Goal: Transaction & Acquisition: Purchase product/service

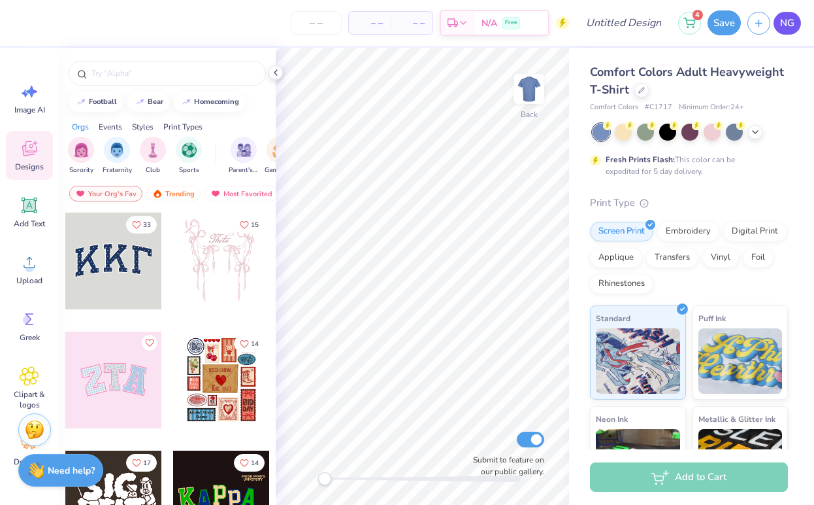
click at [787, 19] on span "NG" at bounding box center [787, 23] width 14 height 15
click at [276, 68] on icon at bounding box center [276, 72] width 10 height 10
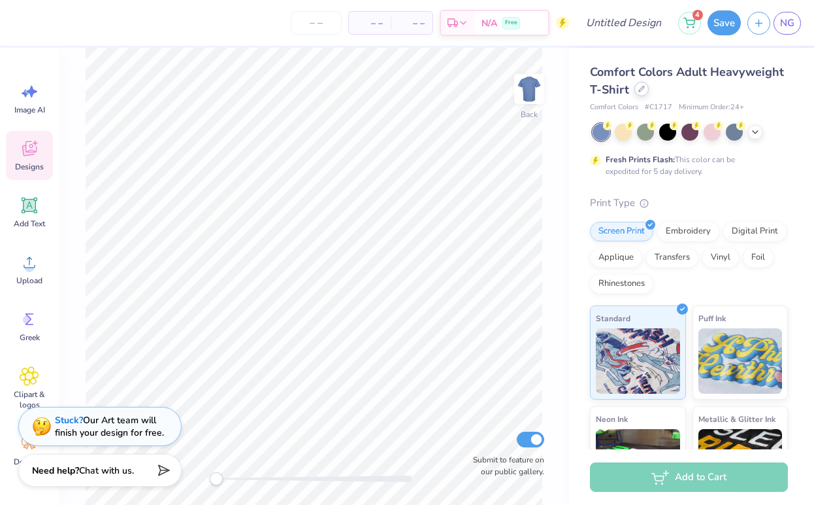
click at [636, 85] on div at bounding box center [642, 89] width 14 height 14
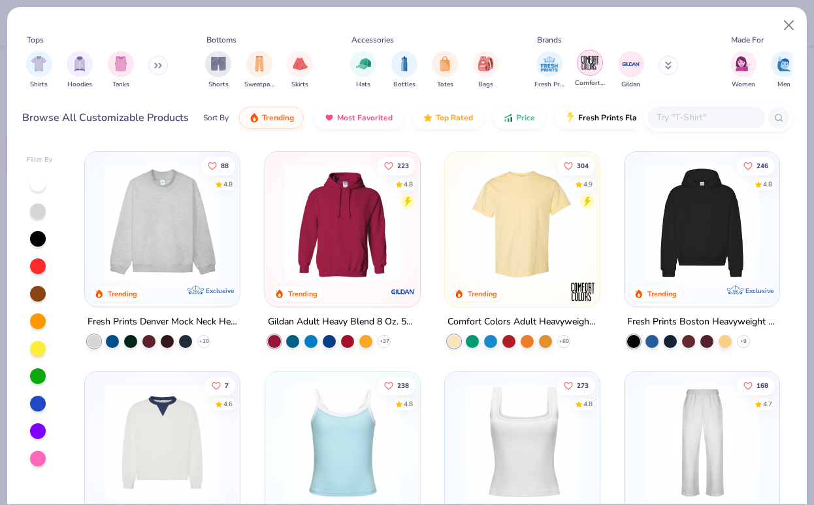
click at [588, 65] on img "filter for Comfort Colors" at bounding box center [590, 63] width 20 height 20
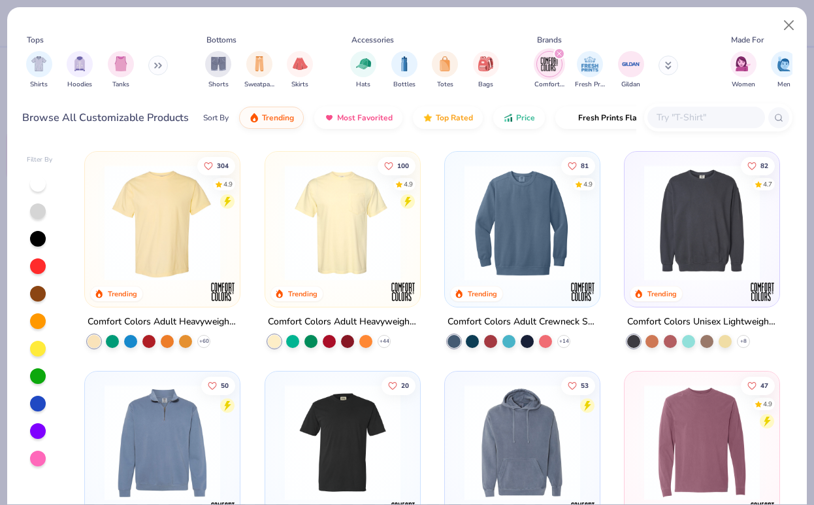
click at [545, 226] on img at bounding box center [522, 223] width 129 height 116
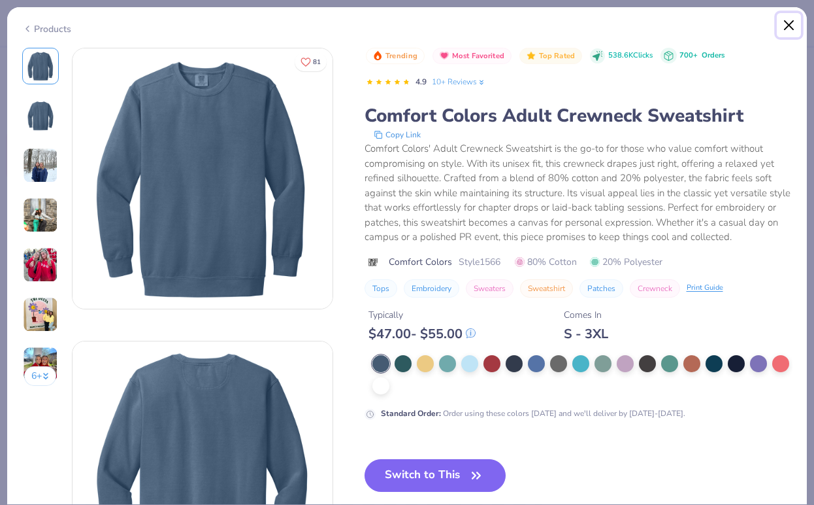
click at [786, 25] on button "Close" at bounding box center [789, 25] width 25 height 25
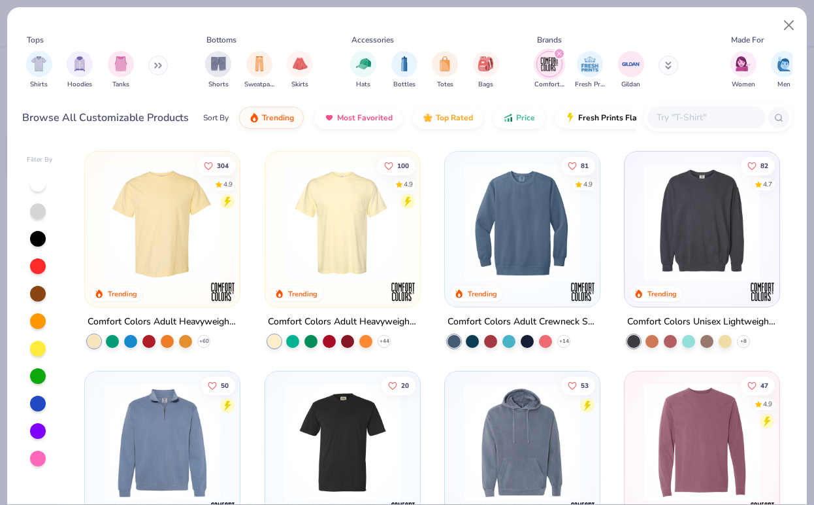
click at [691, 235] on img at bounding box center [702, 223] width 129 height 116
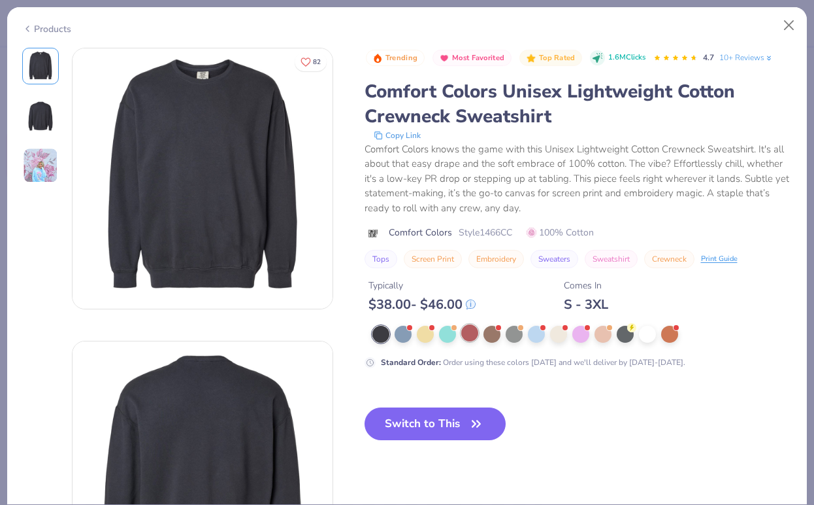
click at [468, 329] on div at bounding box center [469, 332] width 17 height 17
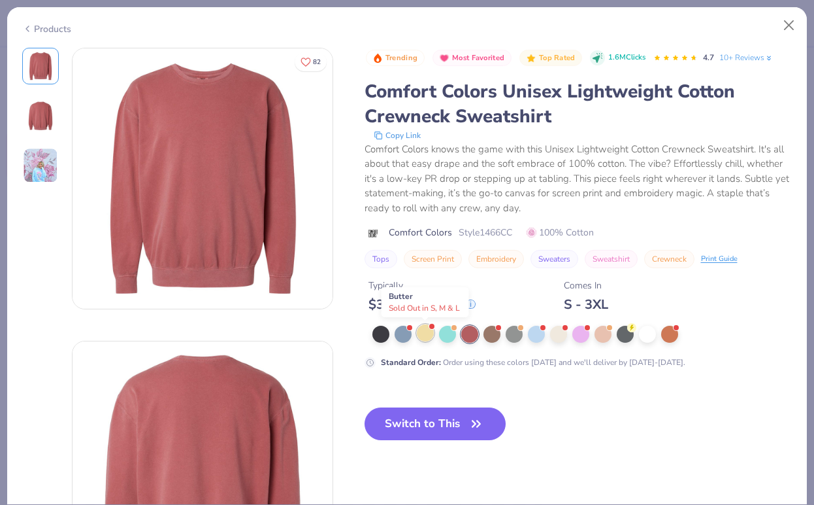
click at [428, 331] on div at bounding box center [425, 332] width 17 height 17
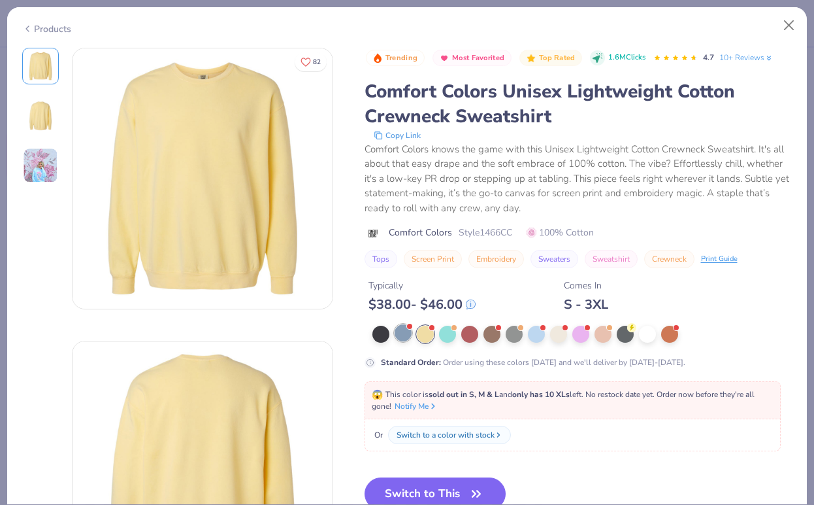
click at [403, 333] on div at bounding box center [403, 332] width 17 height 17
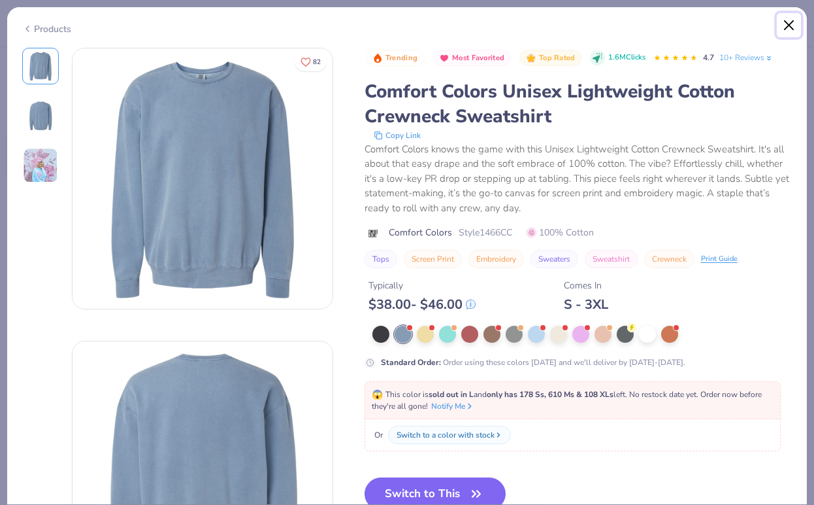
click at [785, 28] on button "Close" at bounding box center [789, 25] width 25 height 25
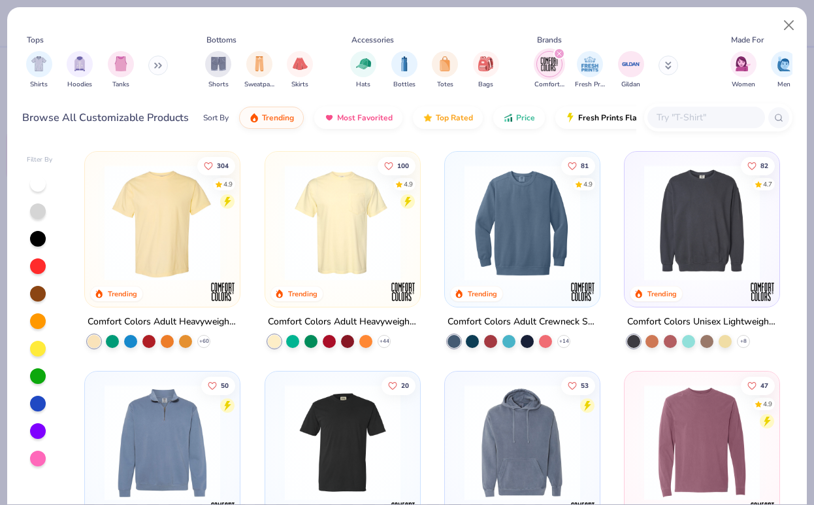
click at [547, 240] on img at bounding box center [522, 223] width 129 height 116
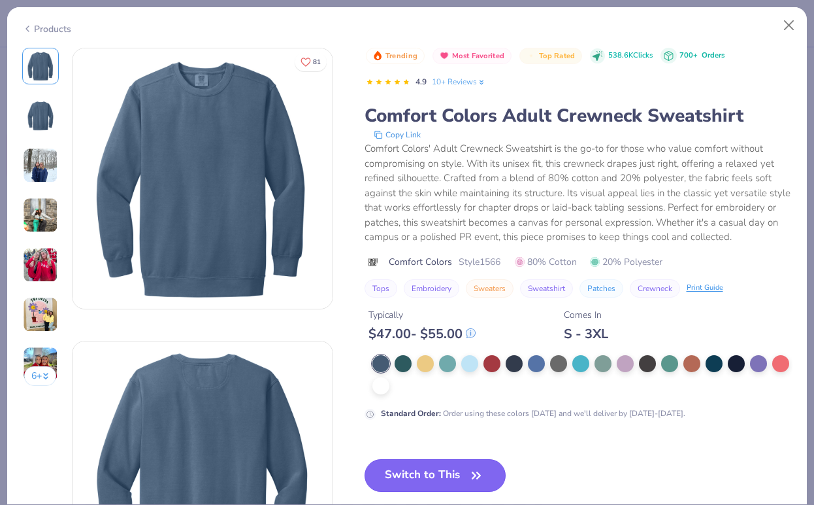
click at [436, 474] on button "Switch to This" at bounding box center [436, 475] width 142 height 33
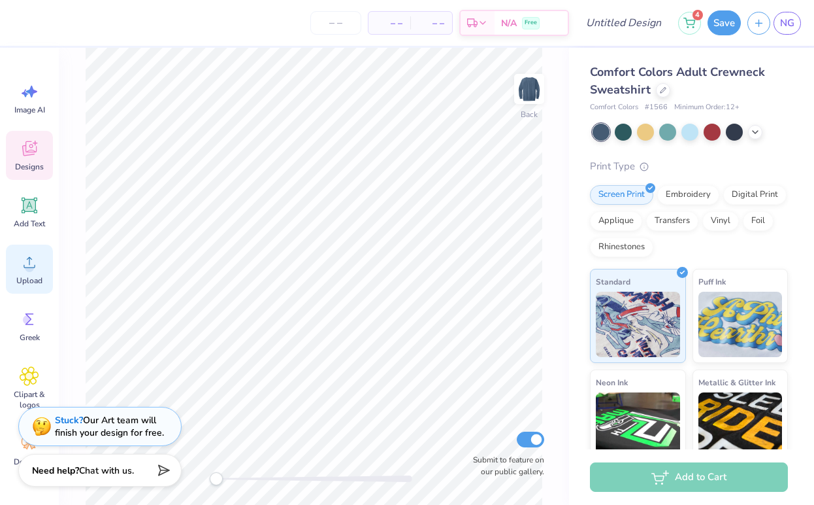
click at [37, 267] on icon at bounding box center [30, 262] width 20 height 20
click at [20, 274] on div "Upload" at bounding box center [29, 268] width 47 height 49
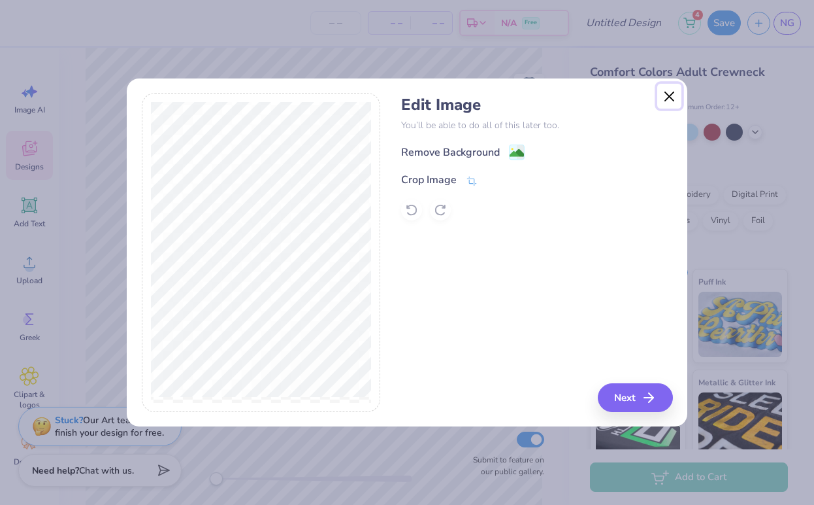
click at [671, 92] on button "Close" at bounding box center [669, 96] width 25 height 25
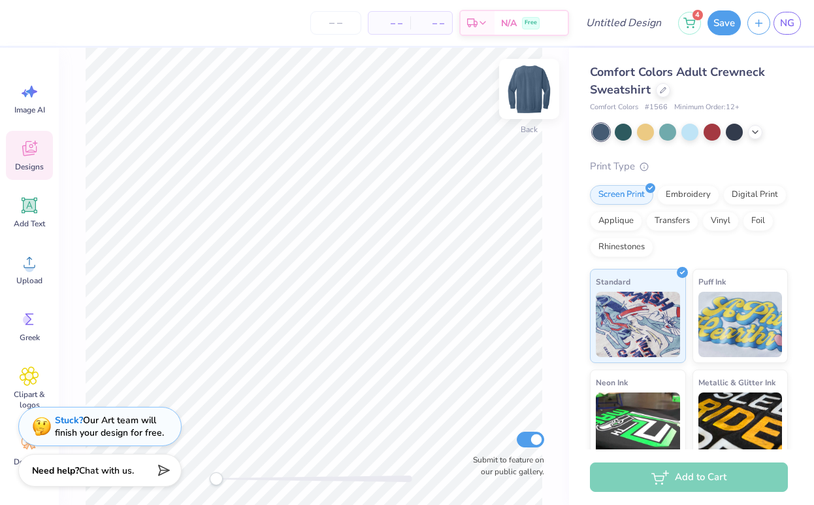
click at [525, 83] on img at bounding box center [529, 89] width 52 height 52
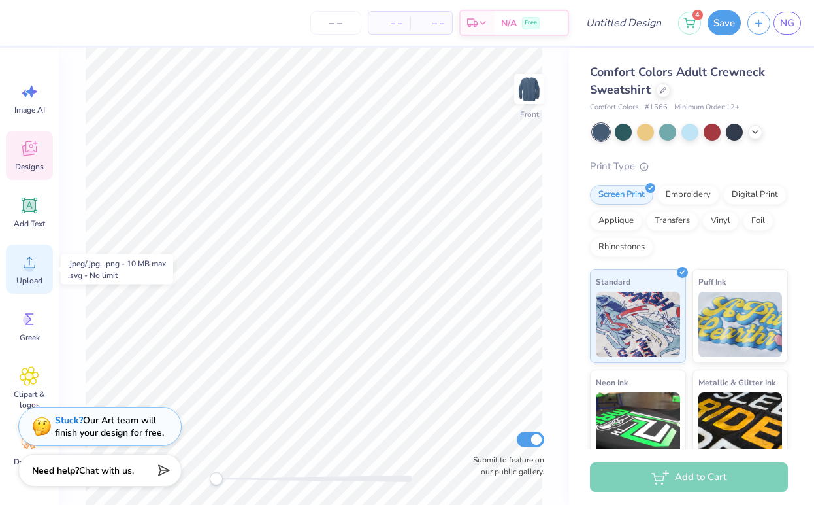
click at [24, 266] on icon at bounding box center [30, 262] width 12 height 11
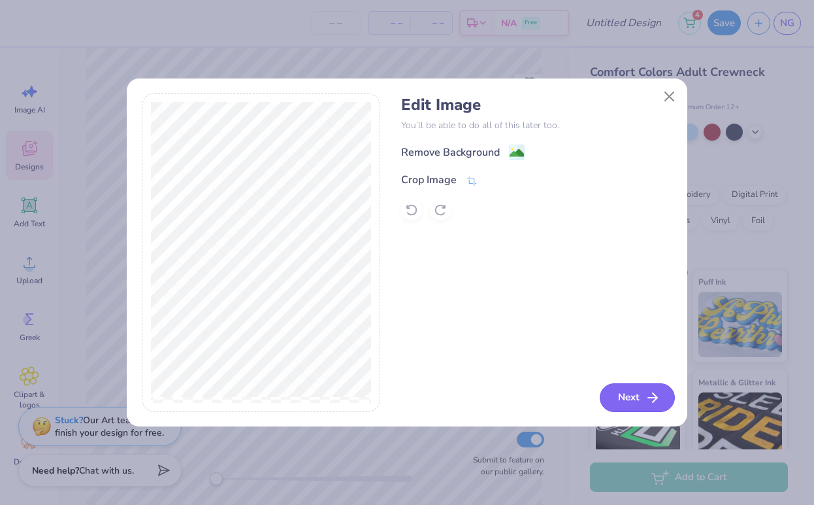
click at [618, 389] on button "Next" at bounding box center [637, 397] width 75 height 29
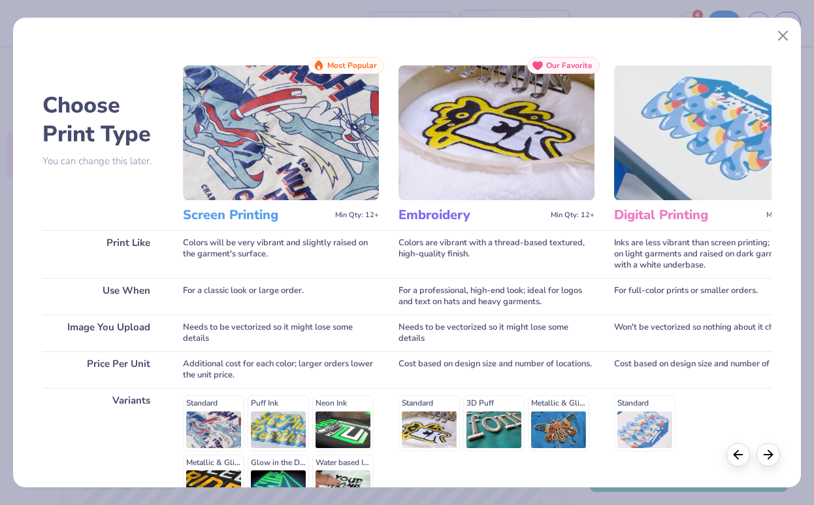
scroll to position [147, 0]
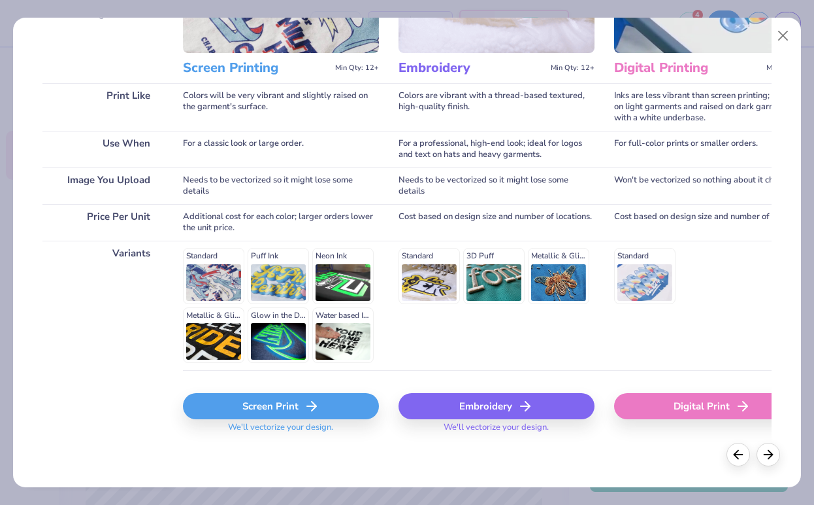
click at [284, 408] on div "Screen Print" at bounding box center [281, 406] width 196 height 26
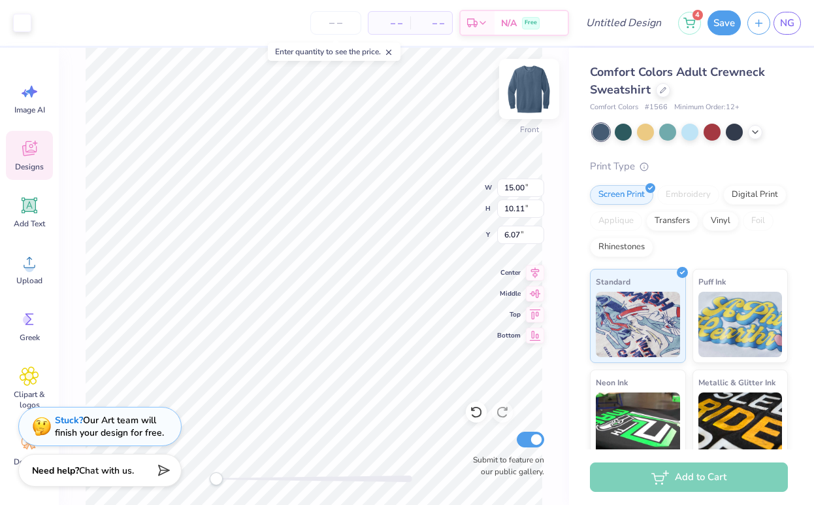
click at [527, 92] on img at bounding box center [529, 89] width 52 height 52
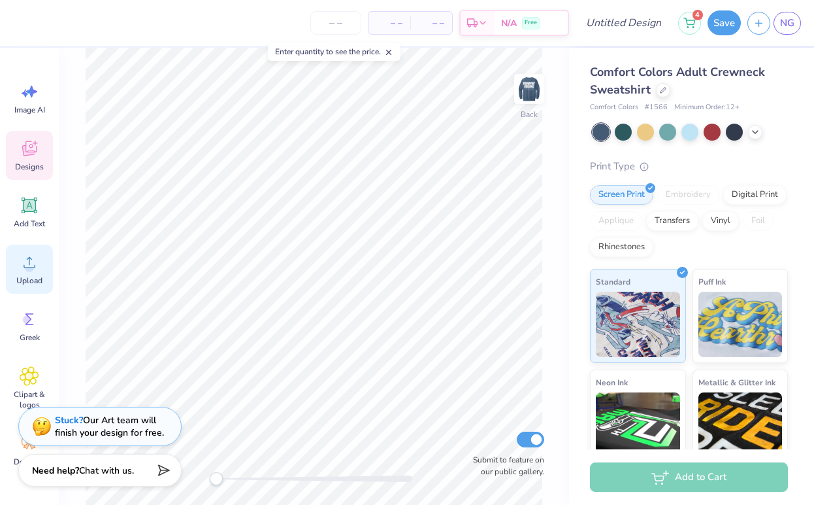
click at [34, 265] on icon at bounding box center [30, 262] width 20 height 20
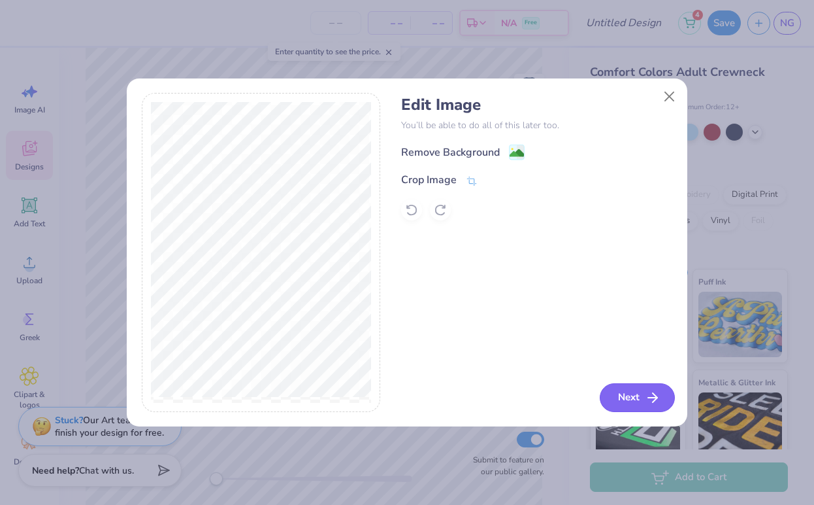
click at [620, 394] on button "Next" at bounding box center [637, 397] width 75 height 29
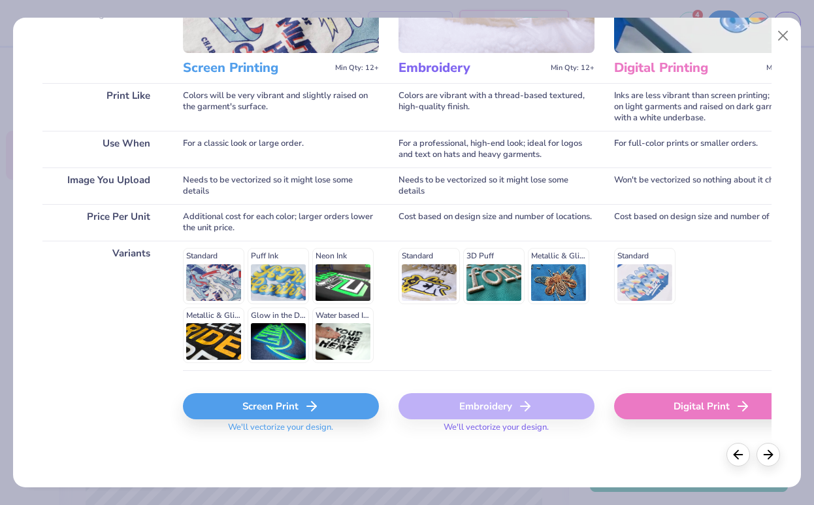
click at [262, 410] on div "Screen Print" at bounding box center [281, 406] width 196 height 26
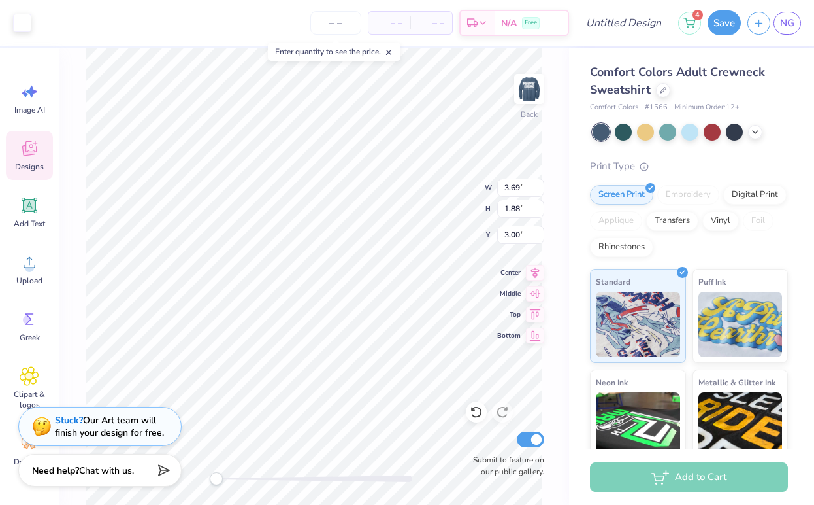
click at [554, 386] on div "Back W 3.69 3.69 " H 1.88 1.88 " Y 3.00 3.00 " Center Middle Top Bottom Submit …" at bounding box center [314, 276] width 510 height 457
click at [336, 25] on input "number" at bounding box center [335, 23] width 51 height 24
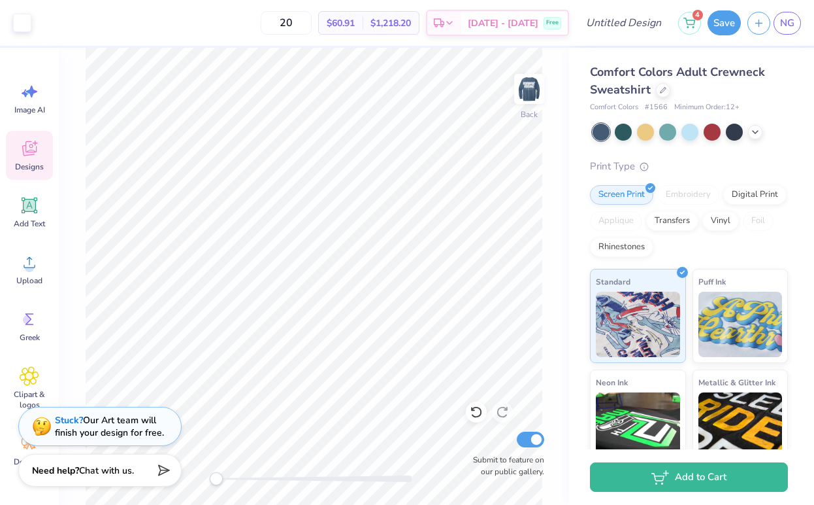
type input "2"
type input "30"
click at [610, 27] on input "Design Title" at bounding box center [640, 23] width 64 height 26
type input "surfstylelogo"
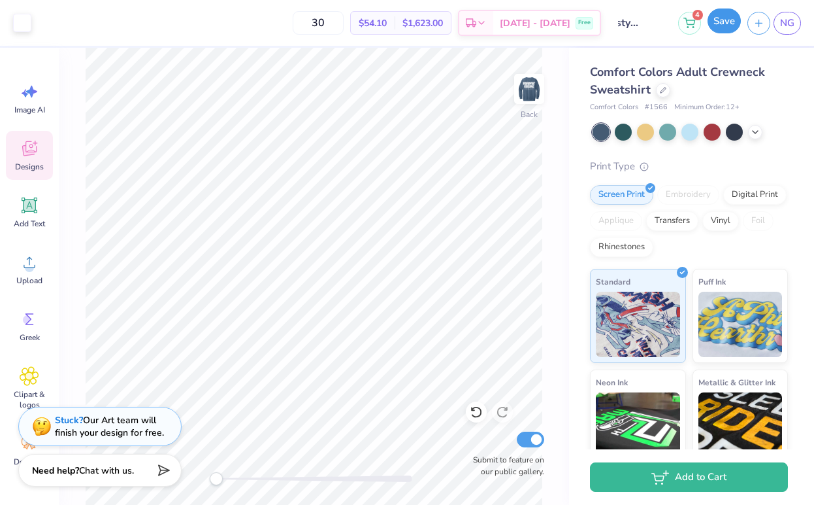
scroll to position [0, 0]
click at [725, 25] on button "Save" at bounding box center [724, 20] width 33 height 25
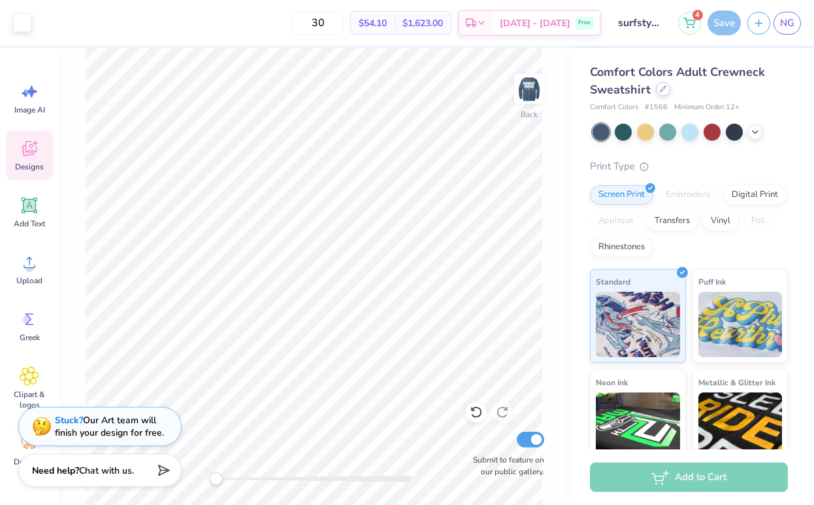
click at [663, 86] on icon at bounding box center [663, 89] width 7 height 7
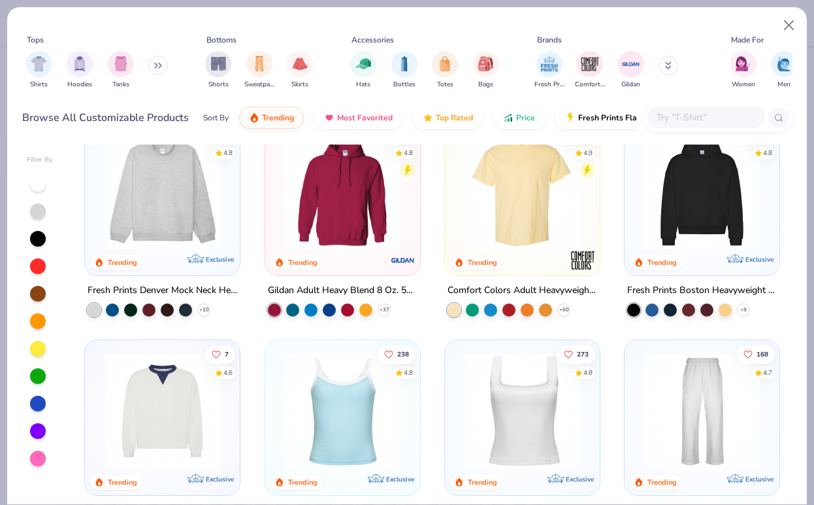
scroll to position [5, 0]
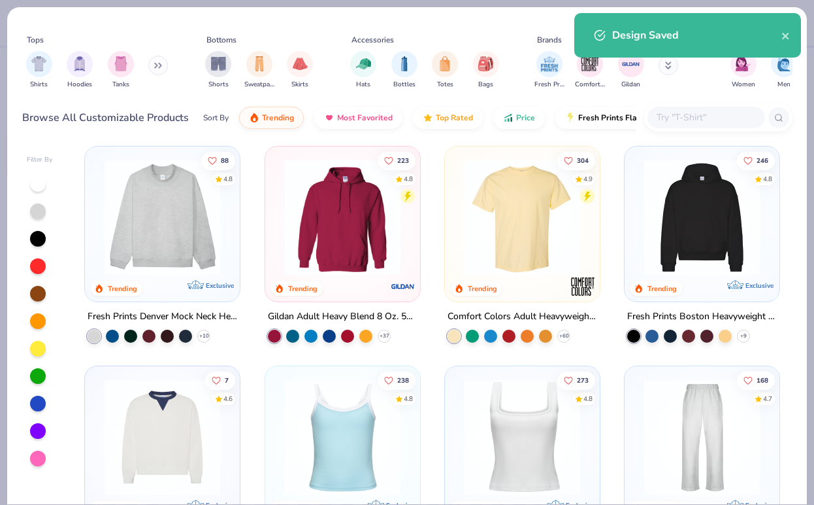
click at [672, 66] on div "Design Saved" at bounding box center [688, 39] width 232 height 59
click at [670, 66] on div "Design Saved" at bounding box center [688, 39] width 232 height 59
click at [783, 29] on button "close" at bounding box center [786, 35] width 9 height 16
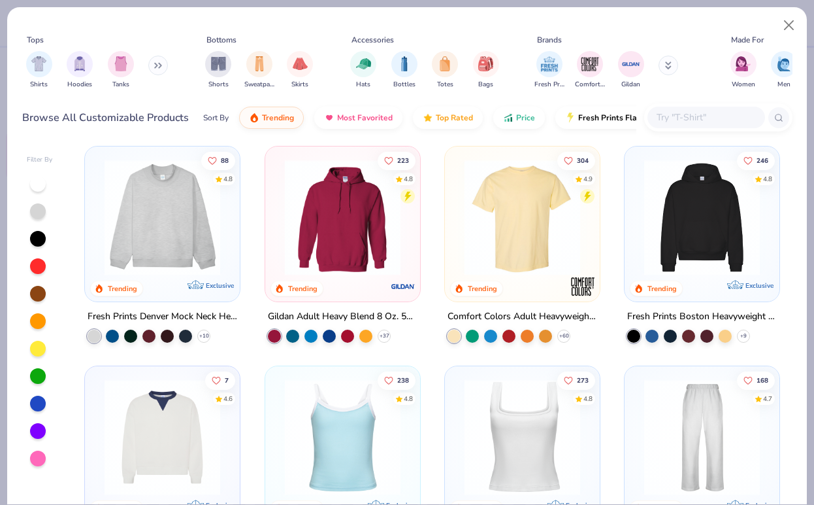
click at [675, 61] on body "Art colors 30 $54.10 Per Item $1,623.00 Total Est. Delivery Sep 20 - 23 Free De…" at bounding box center [407, 252] width 814 height 505
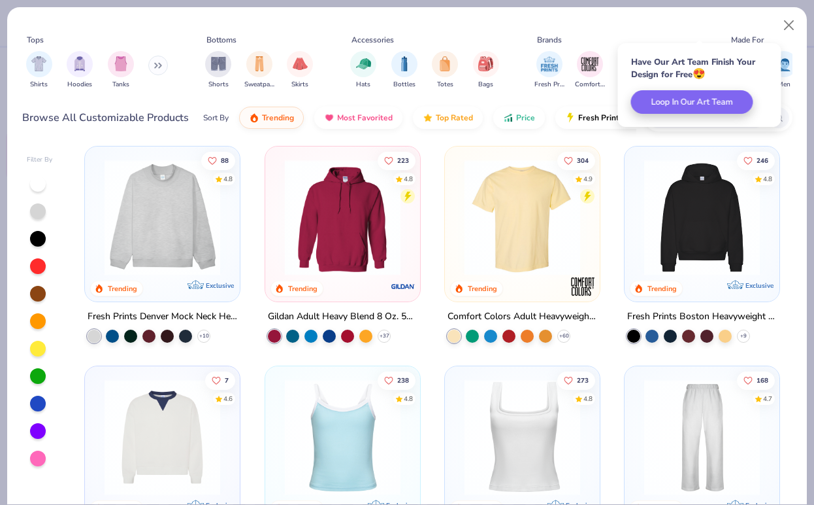
click at [697, 44] on div "Have Our Art Team Finish Your Design for Free 😍 Loop In Our Art Team" at bounding box center [699, 85] width 163 height 84
click at [625, 142] on div "Filter By 88 4.8 Trending Exclusive Fresh Prints Denver Mock Neck Heavyweight S…" at bounding box center [407, 322] width 800 height 363
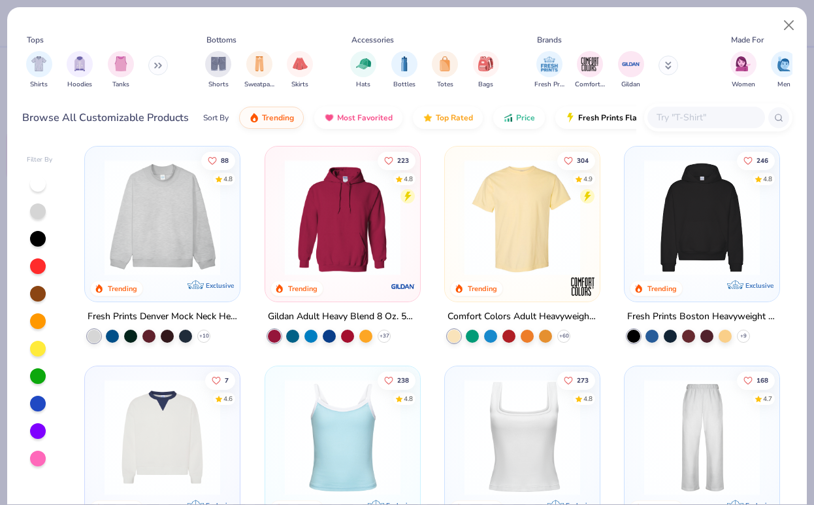
click at [670, 65] on icon at bounding box center [669, 64] width 5 height 2
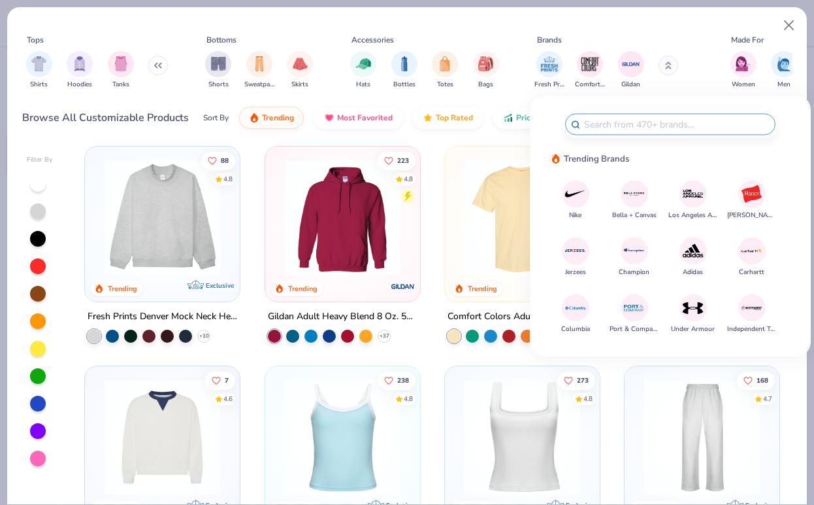
click at [634, 193] on img at bounding box center [634, 193] width 23 height 23
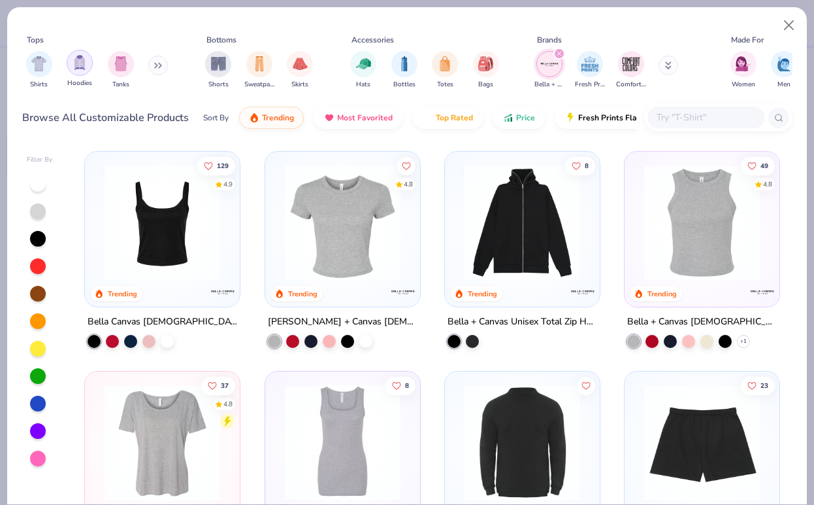
click at [81, 61] on img "filter for Hoodies" at bounding box center [80, 62] width 14 height 15
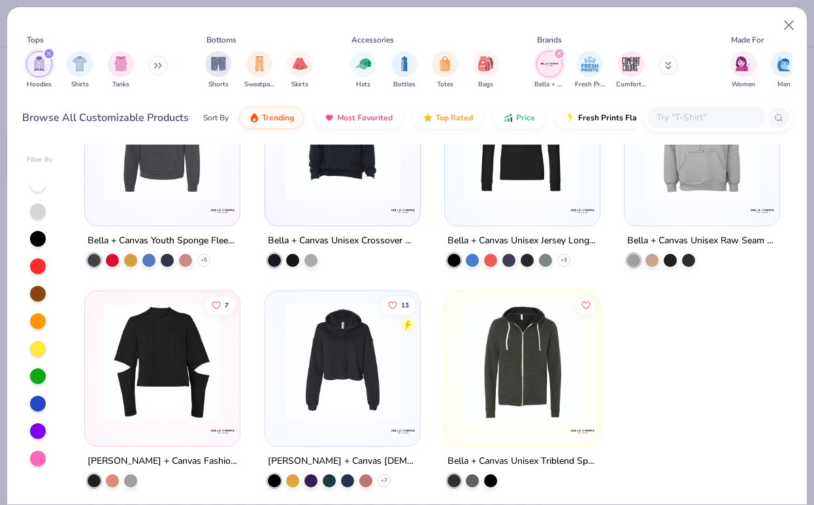
scroll to position [305, 0]
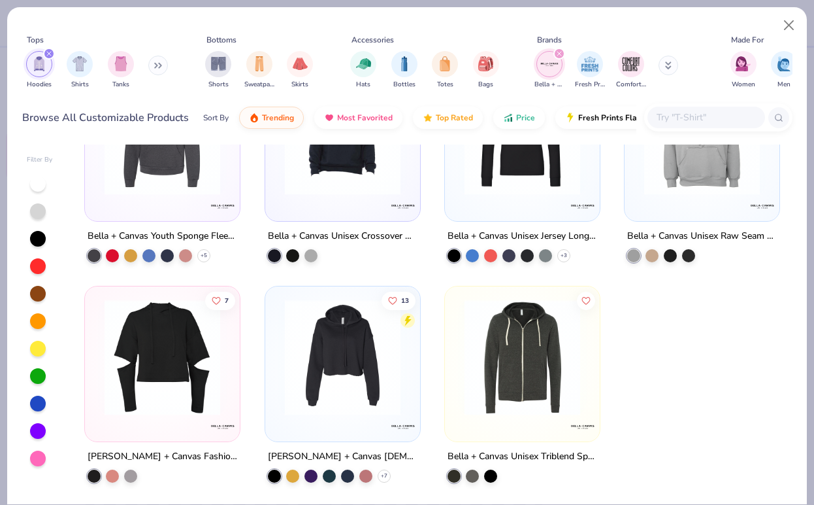
click at [346, 348] on img at bounding box center [342, 357] width 129 height 116
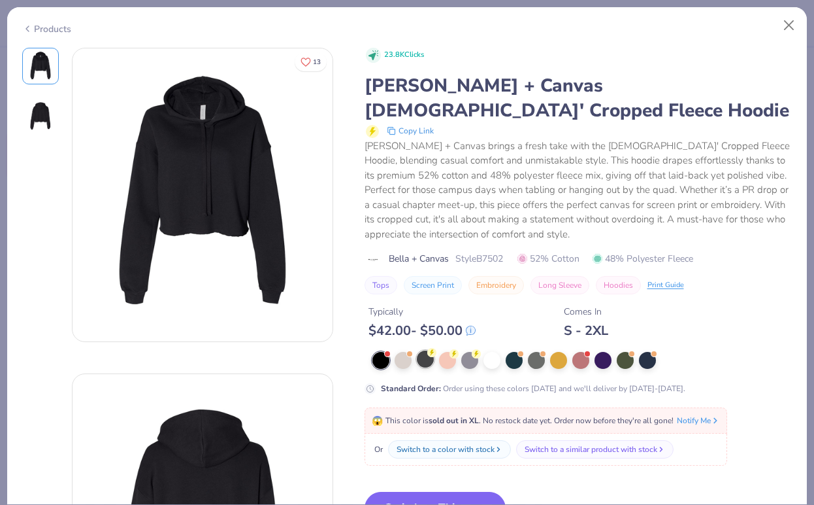
click at [427, 350] on div at bounding box center [425, 358] width 17 height 17
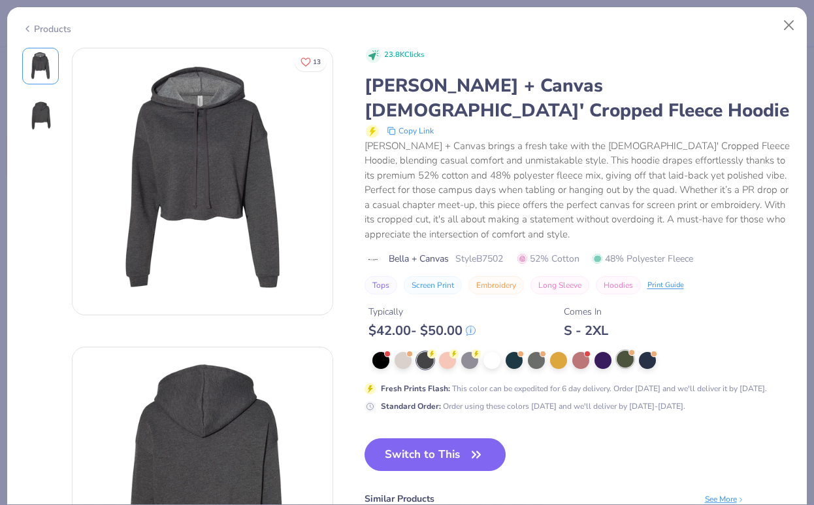
click at [626, 350] on div at bounding box center [625, 358] width 17 height 17
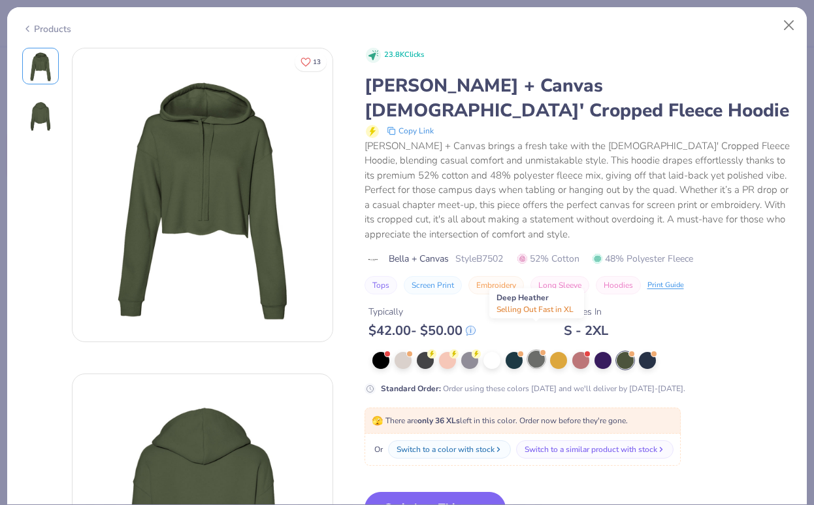
click at [535, 350] on div at bounding box center [536, 358] width 17 height 17
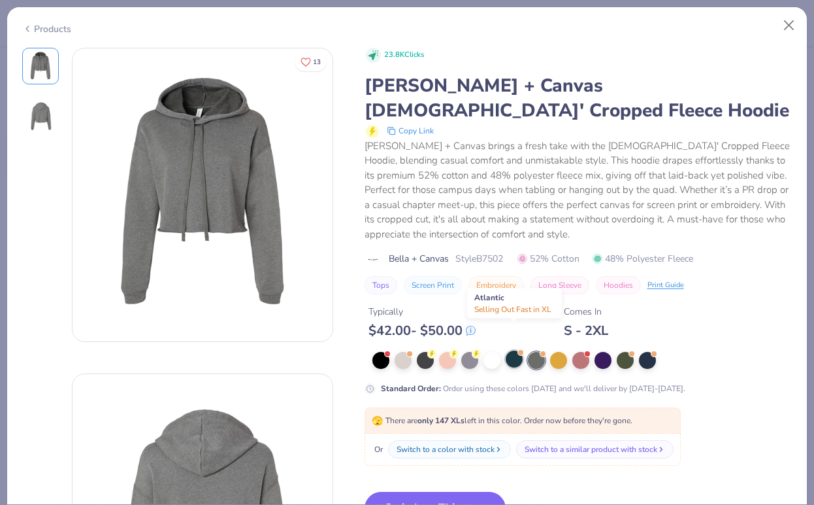
click at [516, 350] on div at bounding box center [514, 358] width 17 height 17
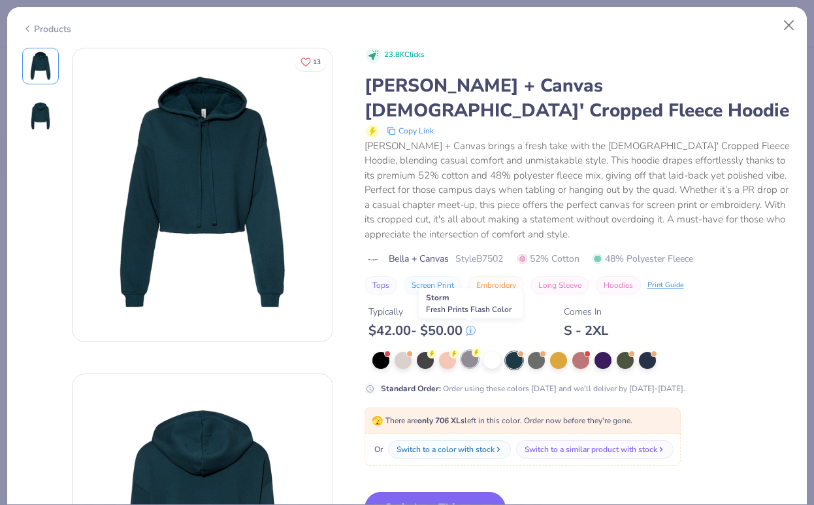
click at [470, 350] on div at bounding box center [469, 358] width 17 height 17
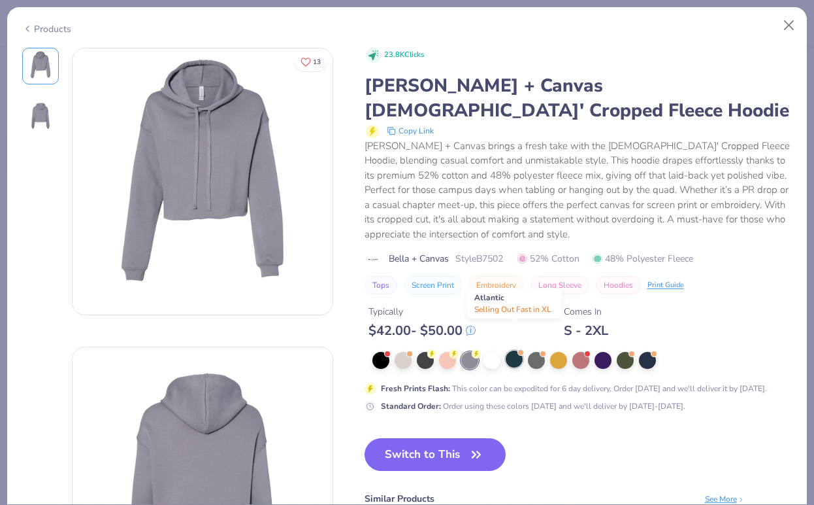
click at [518, 350] on div at bounding box center [514, 358] width 17 height 17
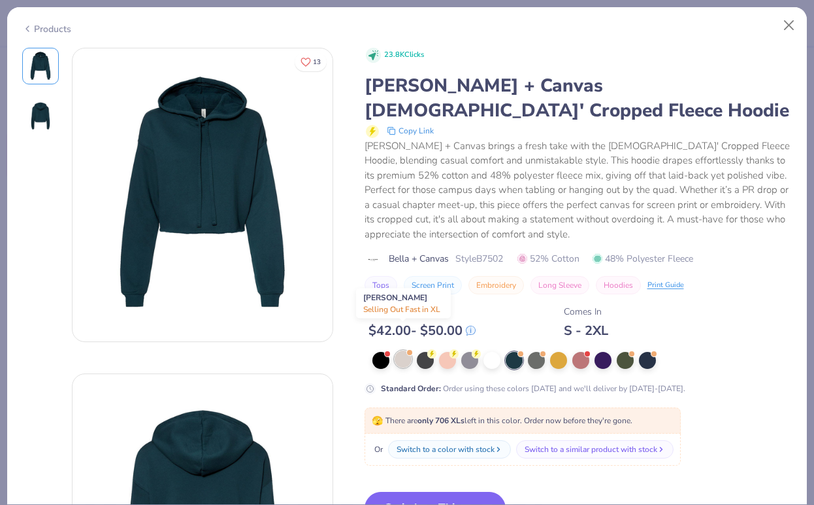
click at [403, 350] on div at bounding box center [403, 358] width 17 height 17
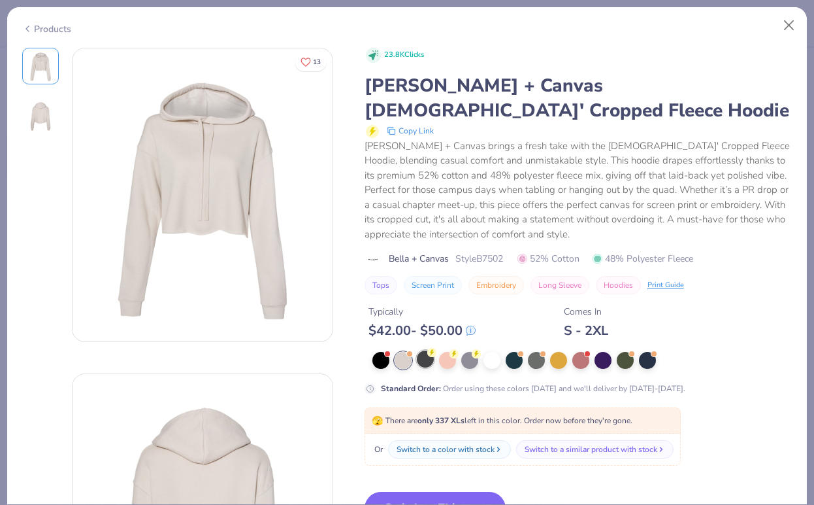
click at [430, 350] on div at bounding box center [425, 358] width 17 height 17
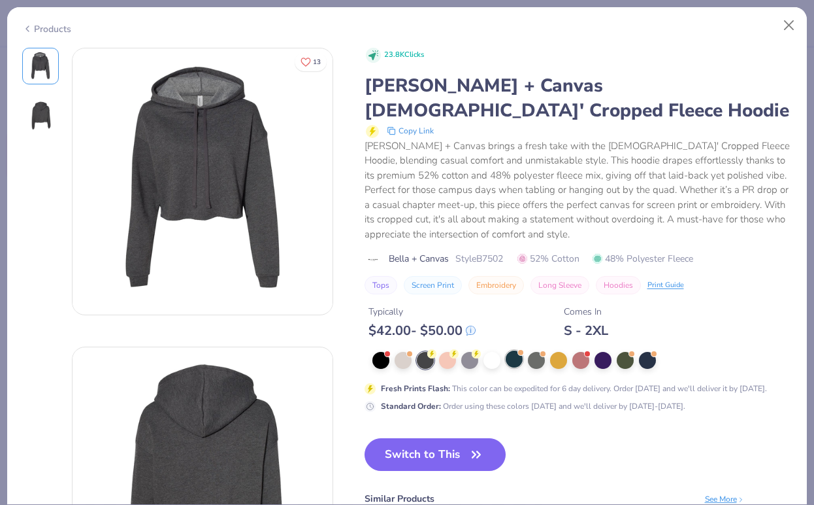
click at [512, 350] on div at bounding box center [514, 358] width 17 height 17
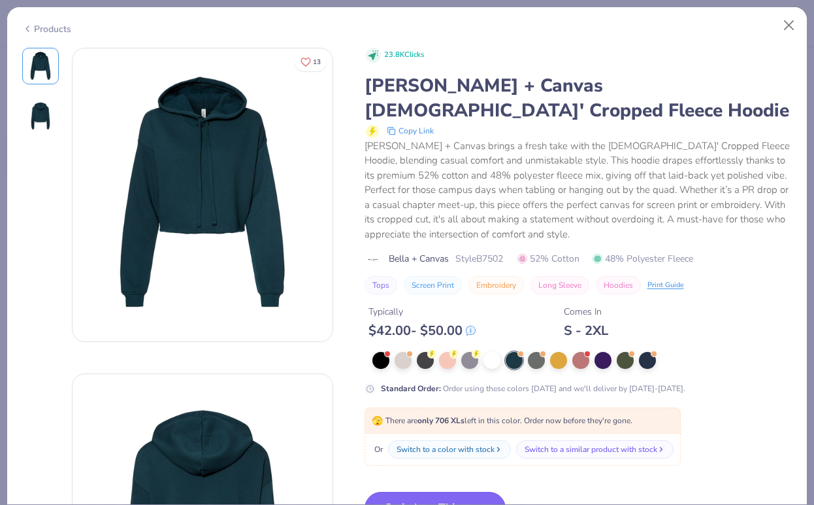
click at [425, 491] on button "Switch to This" at bounding box center [436, 507] width 142 height 33
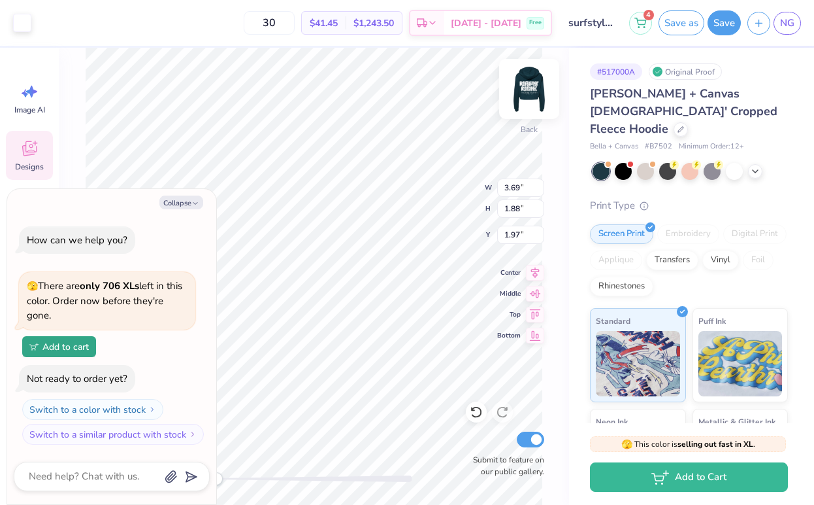
click at [531, 83] on img at bounding box center [529, 89] width 52 height 52
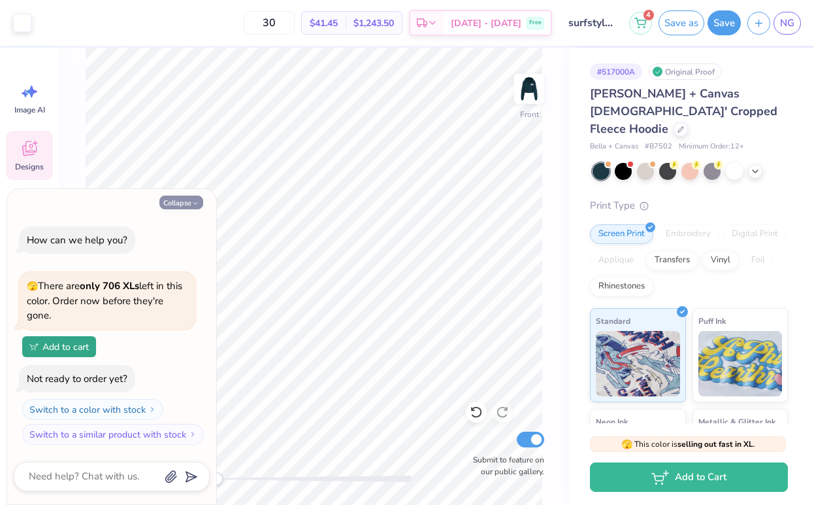
click at [176, 205] on button "Collapse" at bounding box center [181, 202] width 44 height 14
type textarea "x"
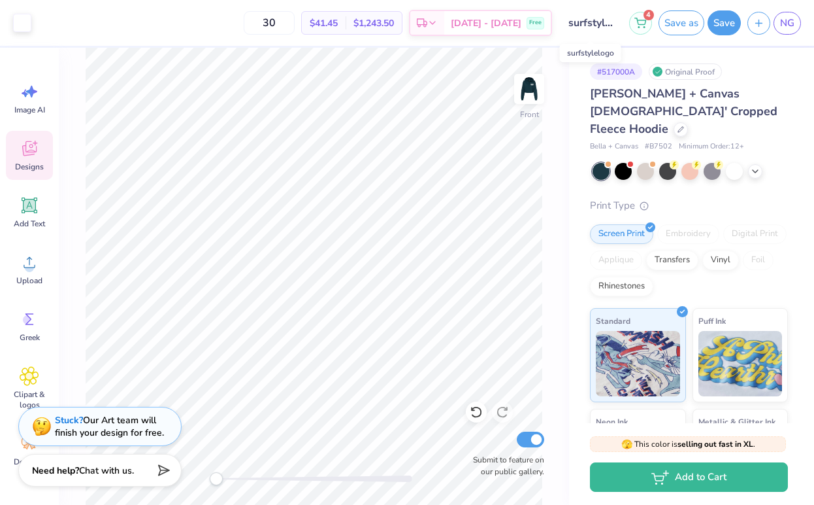
click at [576, 22] on input "surfstylelogo" at bounding box center [591, 23] width 64 height 26
click at [677, 25] on button "Save as" at bounding box center [682, 20] width 46 height 25
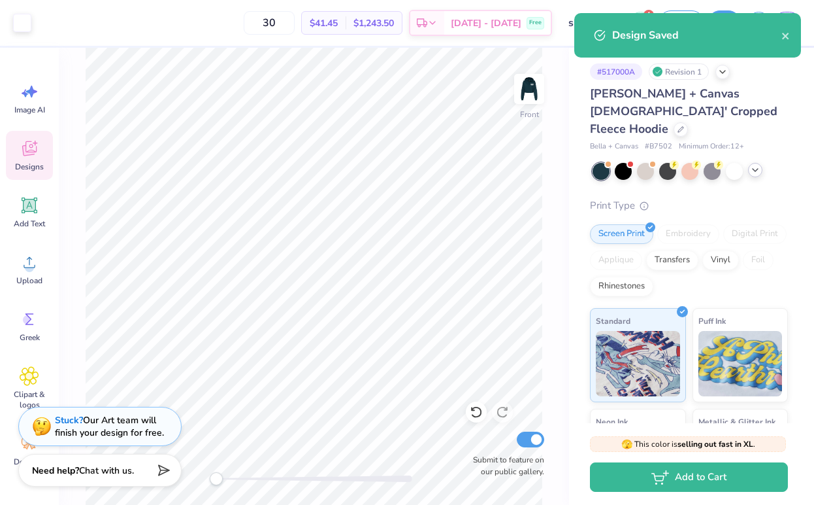
click at [750, 165] on icon at bounding box center [755, 170] width 10 height 10
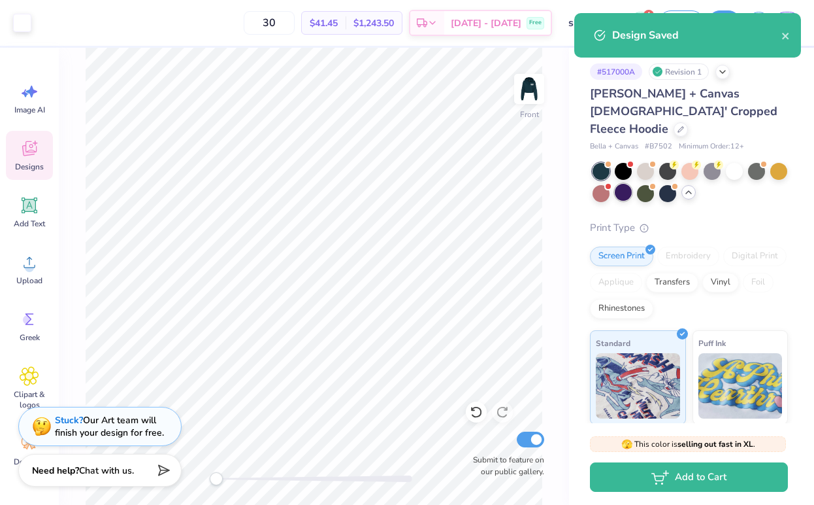
click at [621, 184] on div at bounding box center [623, 192] width 17 height 17
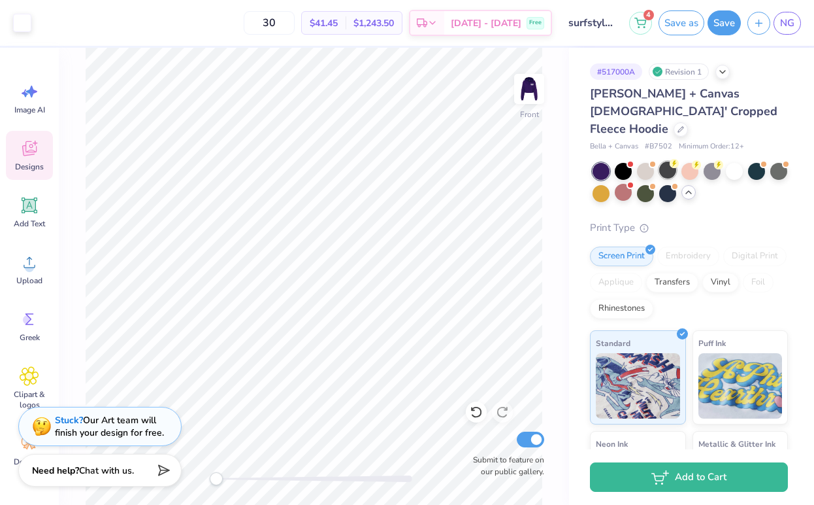
click at [671, 159] on icon at bounding box center [674, 163] width 9 height 9
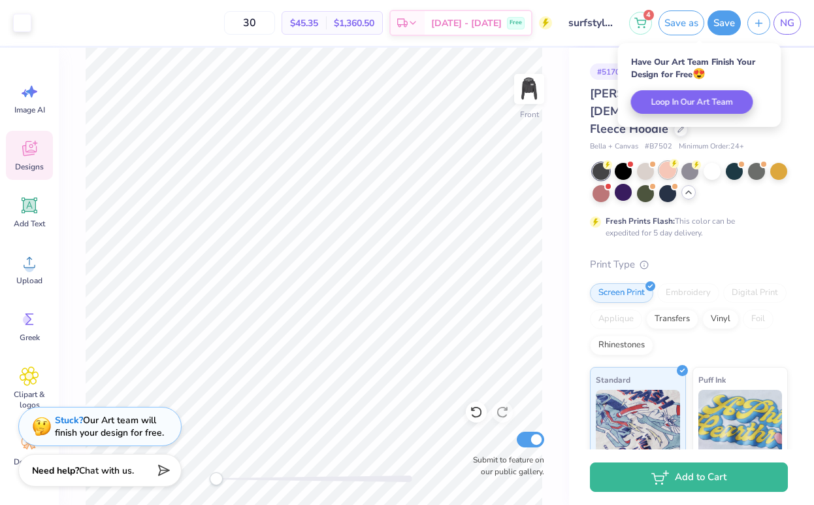
click at [671, 161] on div at bounding box center [667, 169] width 17 height 17
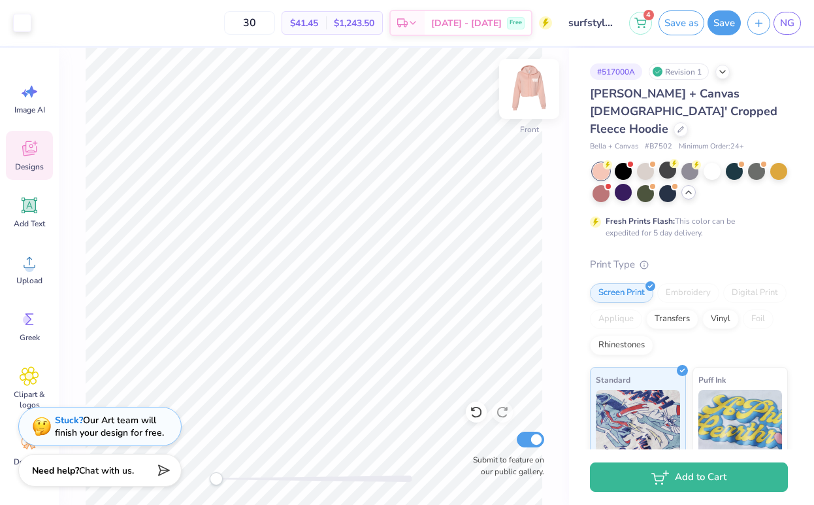
click at [527, 90] on img at bounding box center [529, 89] width 52 height 52
click at [538, 90] on img at bounding box center [529, 89] width 52 height 52
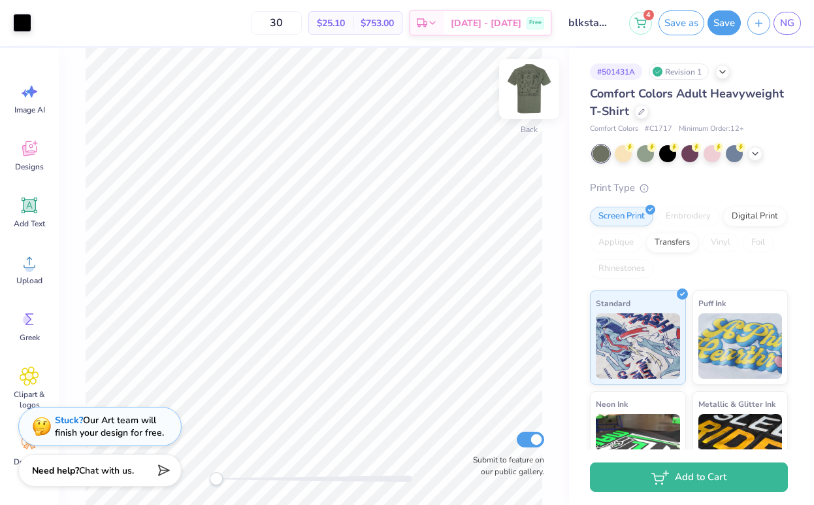
click at [537, 95] on img at bounding box center [529, 89] width 52 height 52
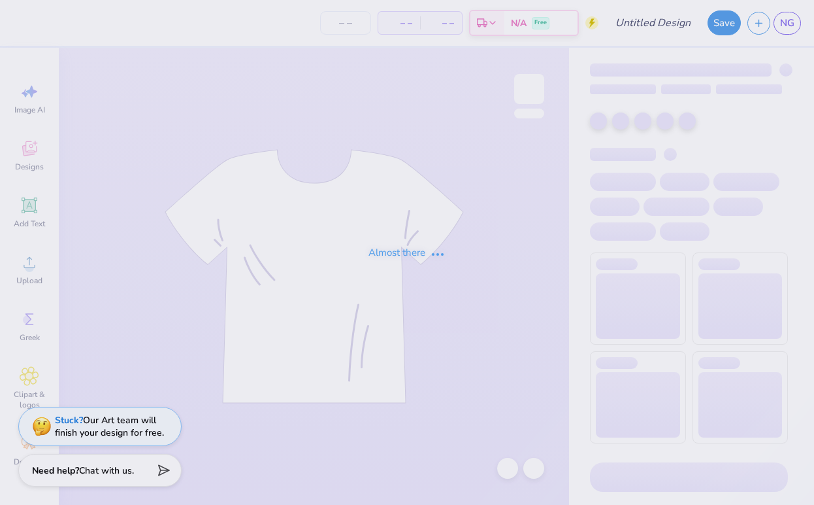
type input "heatherdesign1"
type input "30"
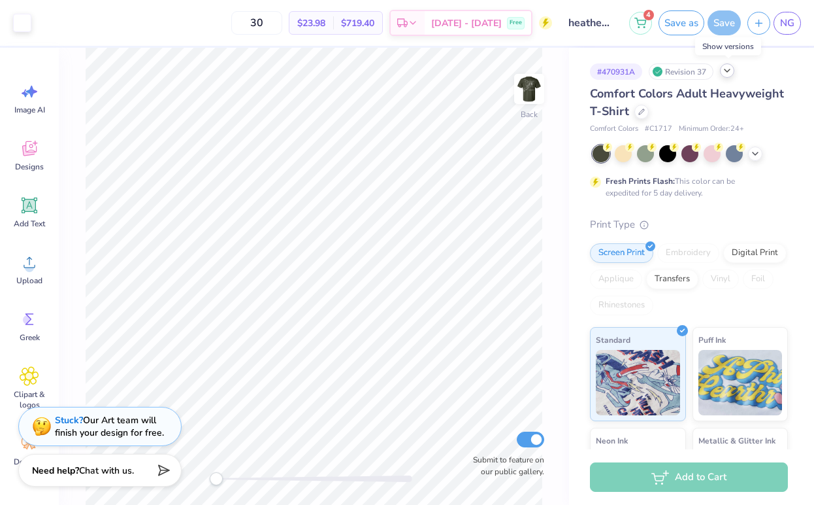
click at [728, 75] on icon at bounding box center [727, 70] width 10 height 10
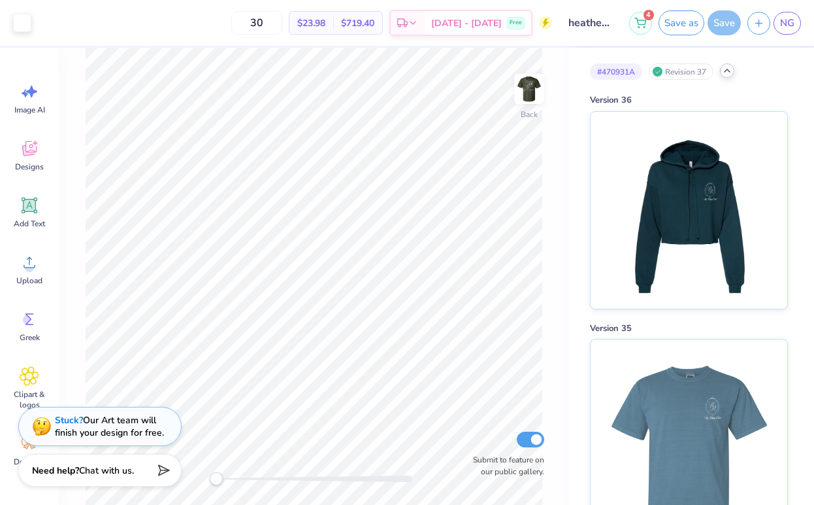
click at [728, 75] on icon at bounding box center [727, 70] width 10 height 10
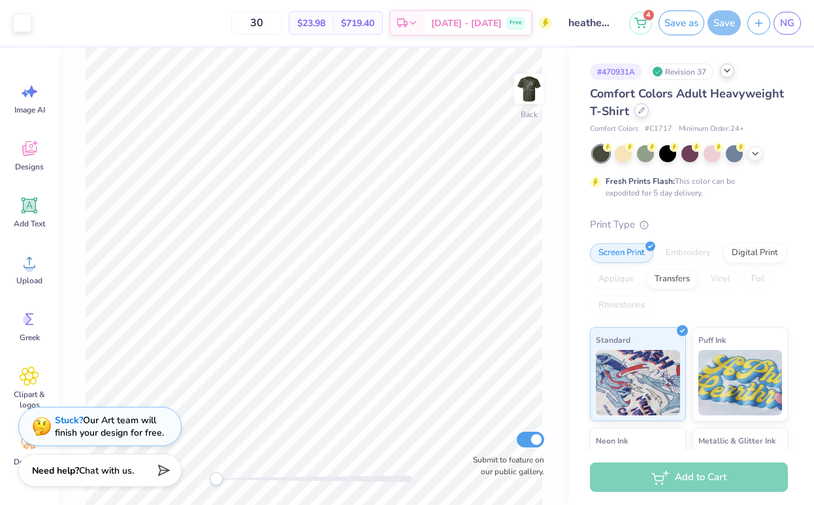
click at [642, 110] on icon at bounding box center [642, 110] width 7 height 7
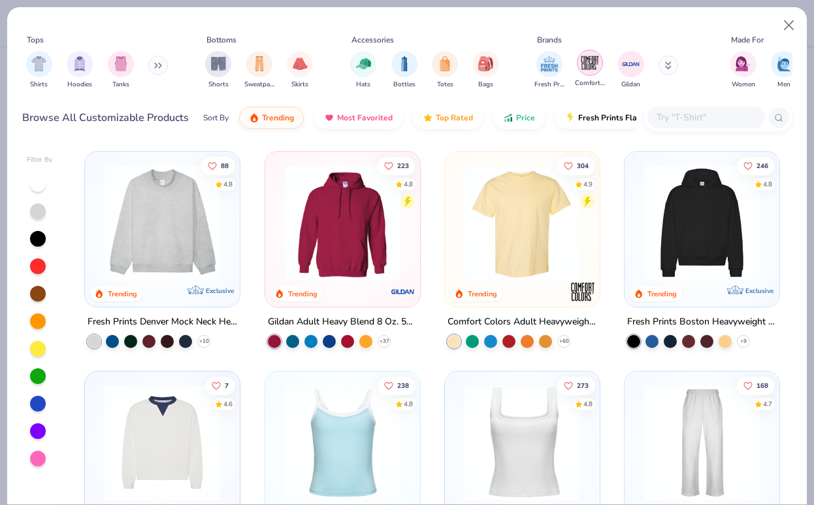
click at [585, 63] on img "filter for Comfort Colors" at bounding box center [590, 63] width 20 height 20
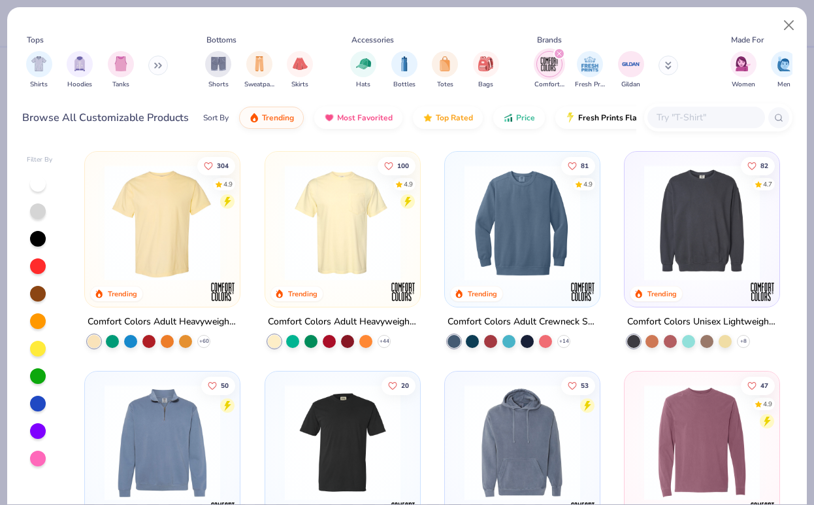
click at [674, 58] on div "Comfort Colors Fresh Prints Gildan" at bounding box center [615, 70] width 165 height 48
click at [673, 70] on button at bounding box center [669, 66] width 20 height 20
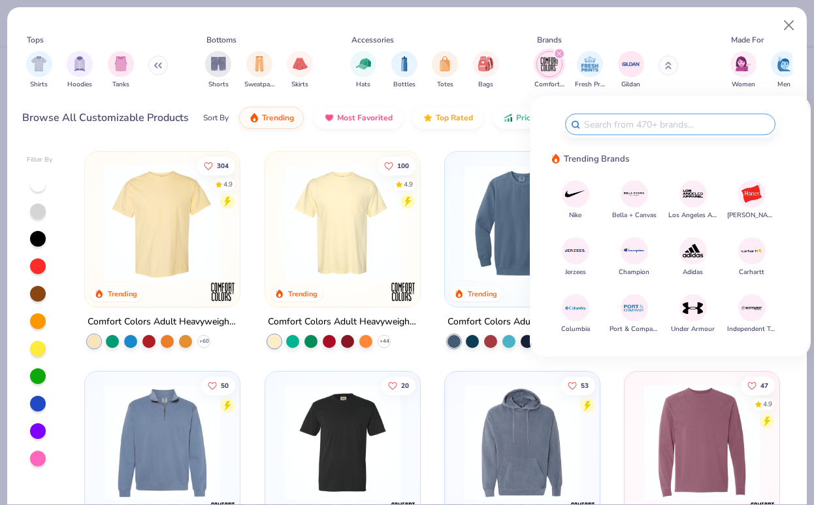
click at [639, 197] on img at bounding box center [634, 193] width 23 height 23
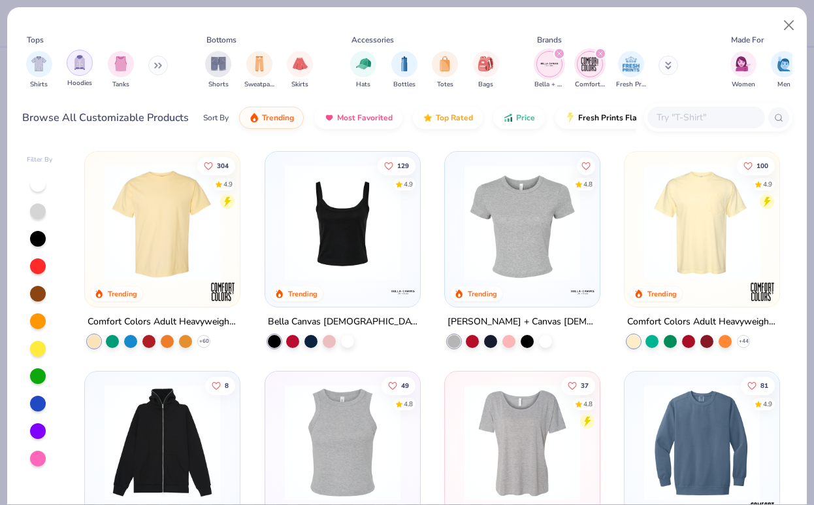
click at [84, 65] on img "filter for Hoodies" at bounding box center [80, 62] width 14 height 15
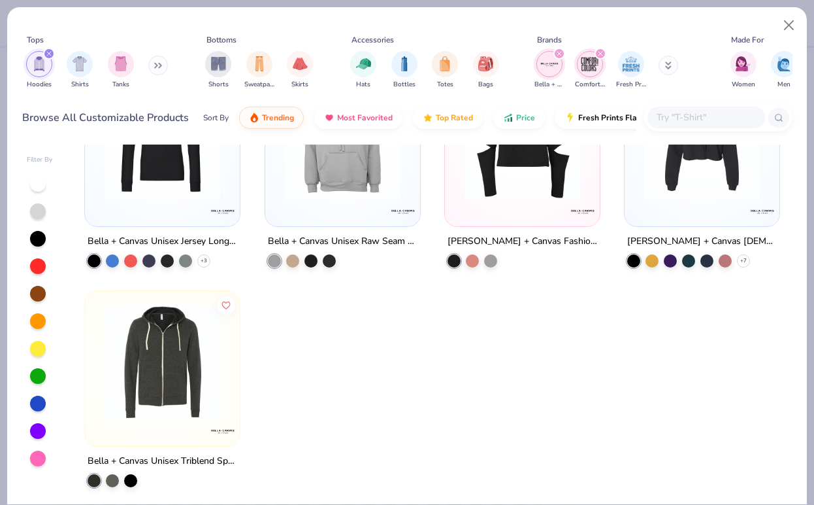
scroll to position [525, 0]
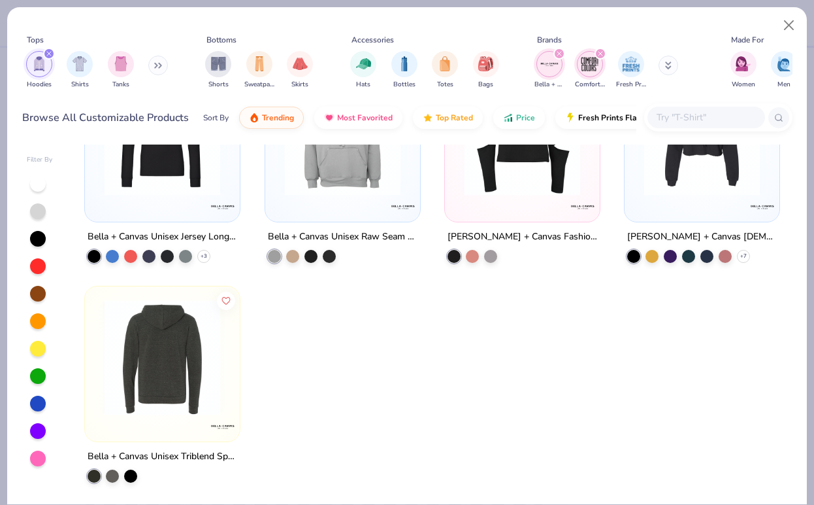
click at [152, 347] on img at bounding box center [162, 357] width 129 height 116
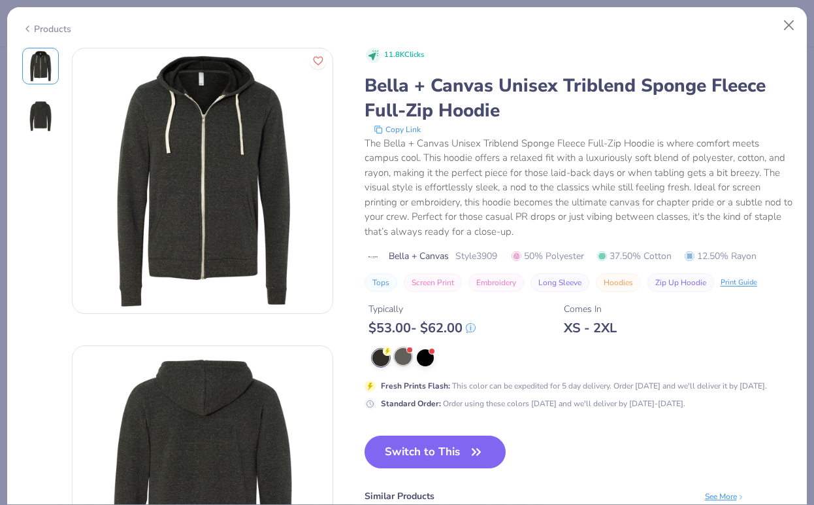
click at [400, 360] on div at bounding box center [403, 356] width 17 height 17
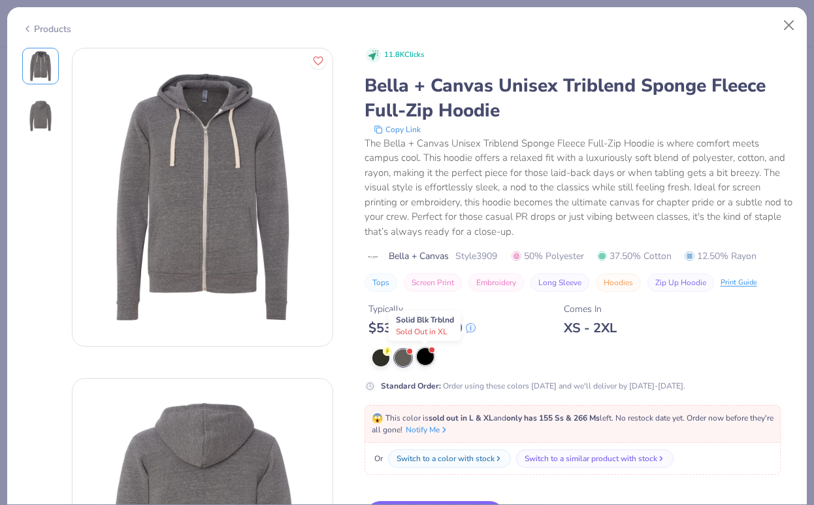
click at [428, 359] on div at bounding box center [425, 356] width 17 height 17
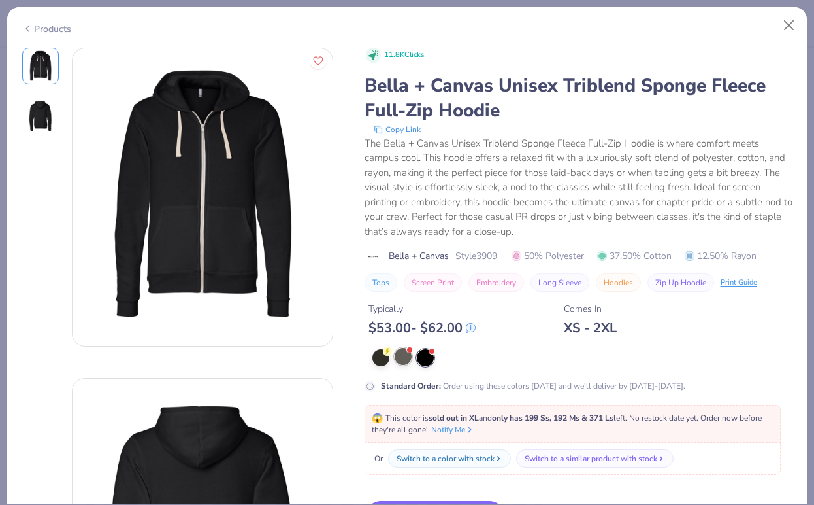
click at [404, 358] on div at bounding box center [403, 356] width 17 height 17
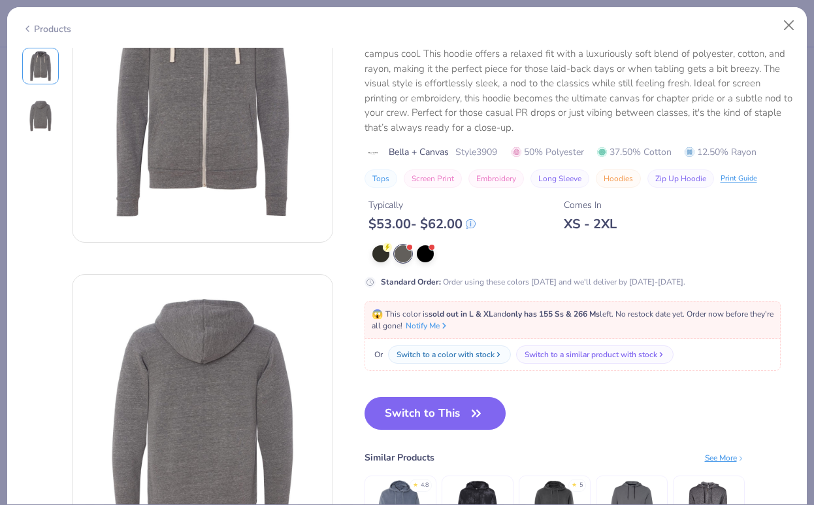
scroll to position [79, 0]
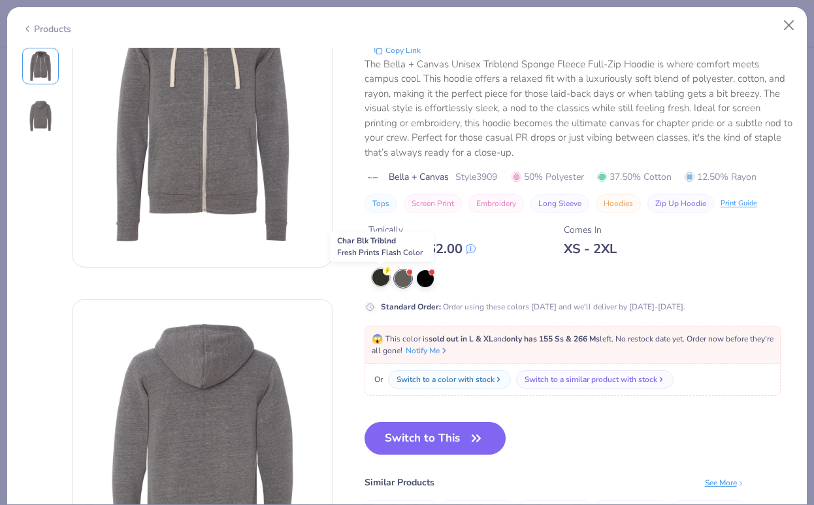
click at [382, 280] on div at bounding box center [381, 277] width 17 height 17
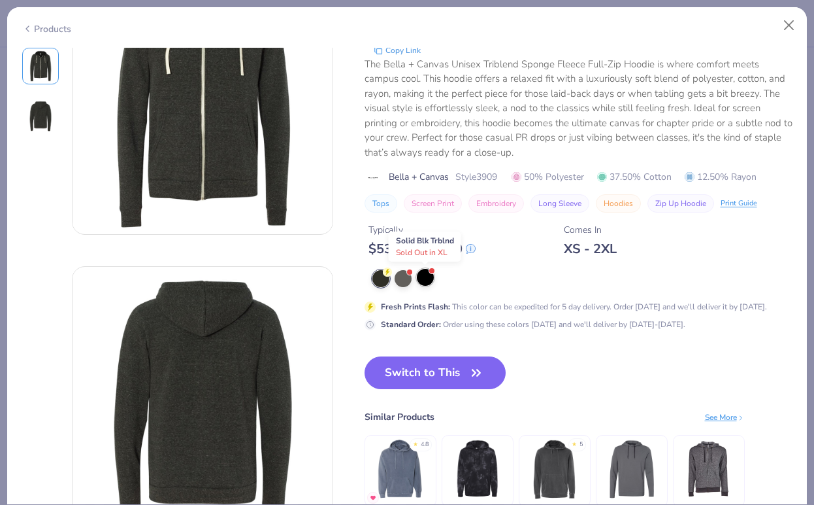
click at [428, 273] on div at bounding box center [425, 277] width 17 height 17
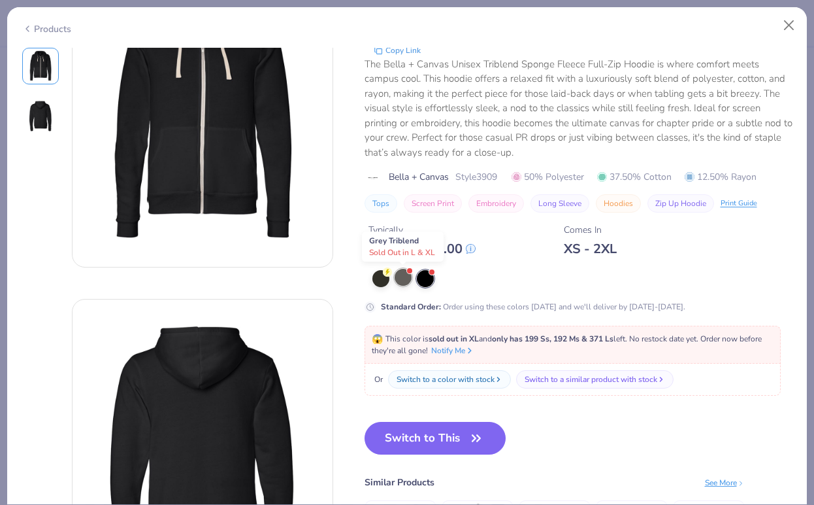
click at [401, 273] on div at bounding box center [403, 277] width 17 height 17
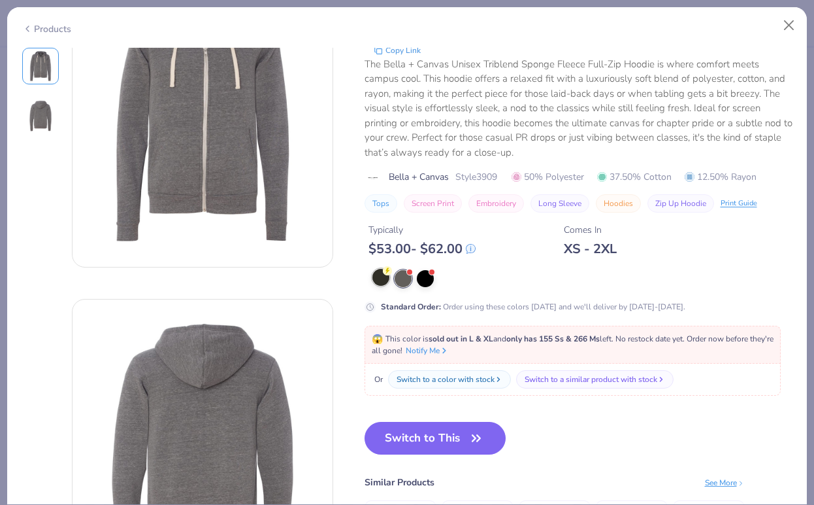
click at [384, 284] on div at bounding box center [381, 277] width 17 height 17
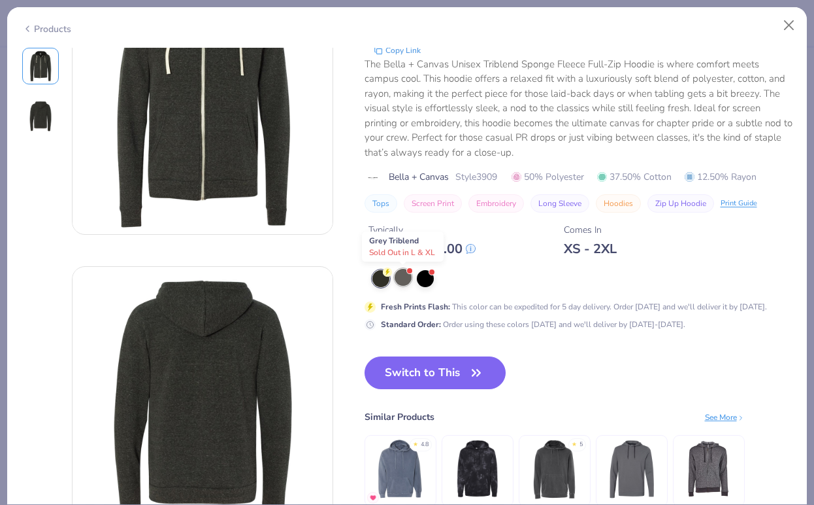
click at [405, 277] on div at bounding box center [403, 277] width 17 height 17
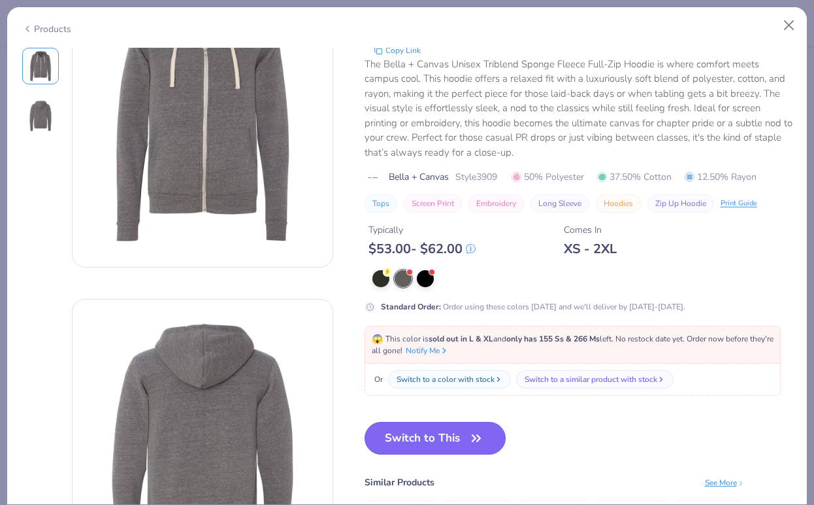
click at [406, 427] on button "Switch to This" at bounding box center [436, 438] width 142 height 33
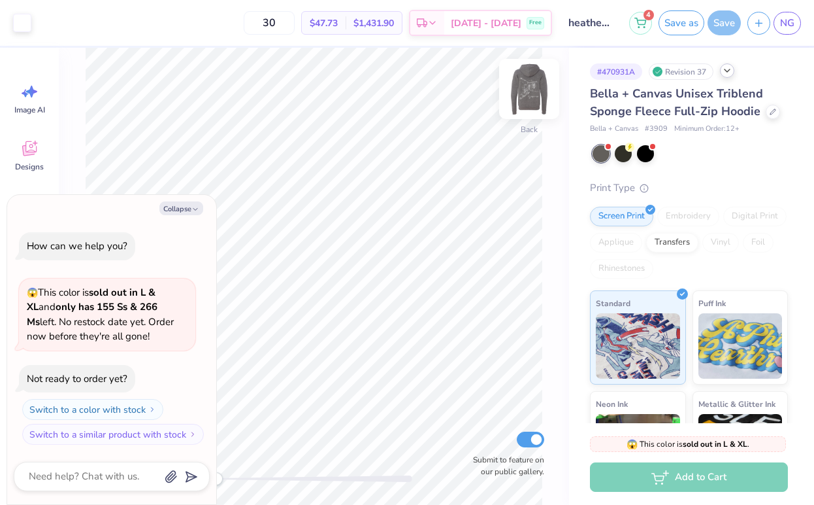
click at [533, 86] on img at bounding box center [529, 89] width 52 height 52
click at [622, 152] on div at bounding box center [623, 152] width 17 height 17
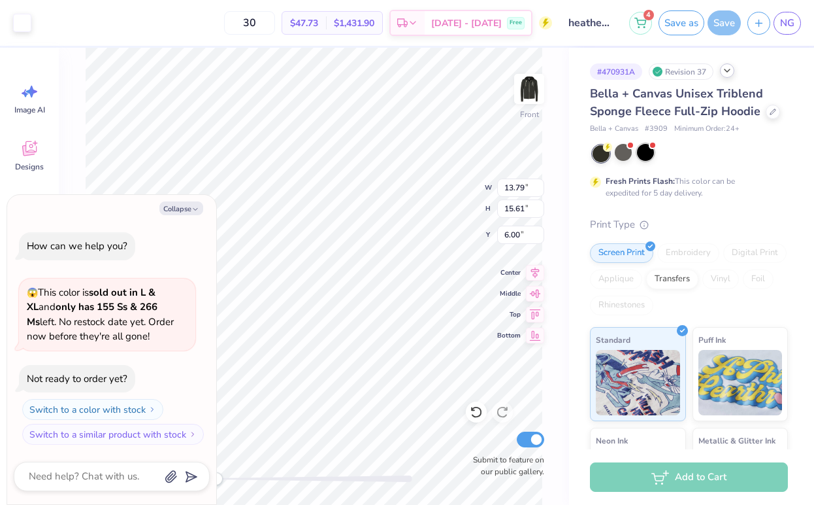
click at [648, 155] on div at bounding box center [645, 152] width 17 height 17
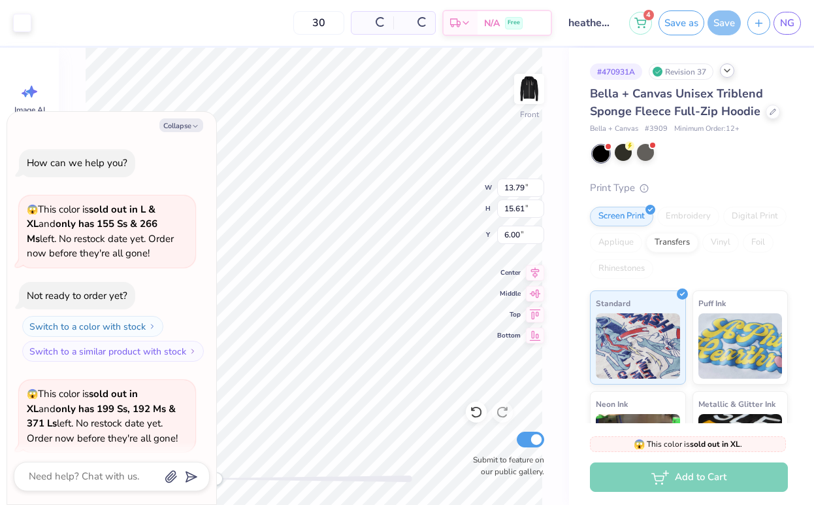
scroll to position [101, 0]
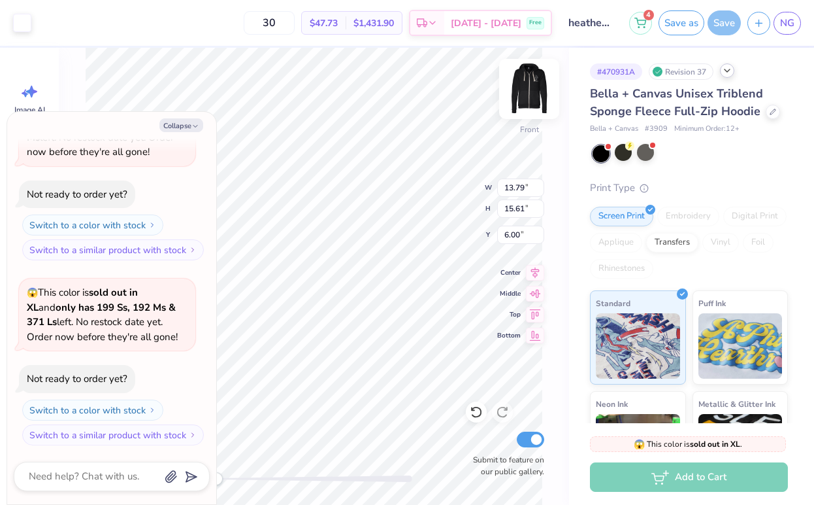
click at [541, 90] on img at bounding box center [529, 89] width 52 height 52
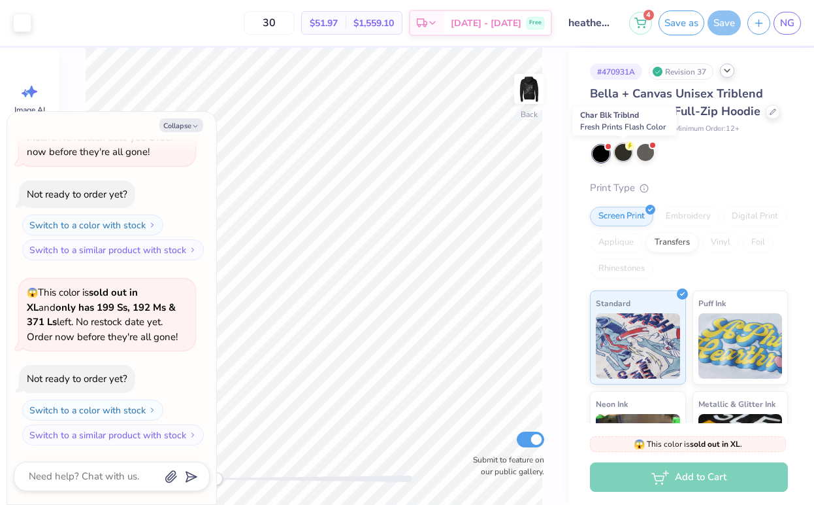
click at [620, 154] on div at bounding box center [623, 152] width 17 height 17
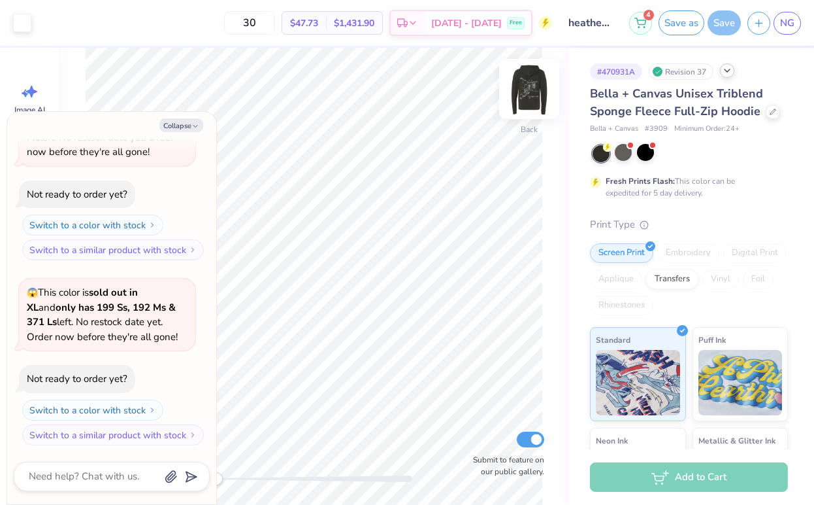
click at [528, 91] on img at bounding box center [529, 89] width 52 height 52
click at [191, 127] on button "Collapse" at bounding box center [181, 125] width 44 height 14
type textarea "x"
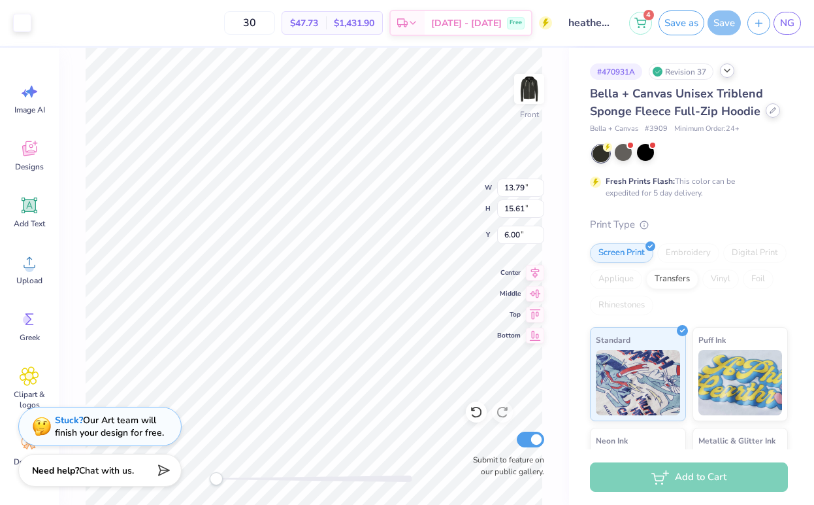
click at [769, 117] on div at bounding box center [773, 110] width 14 height 14
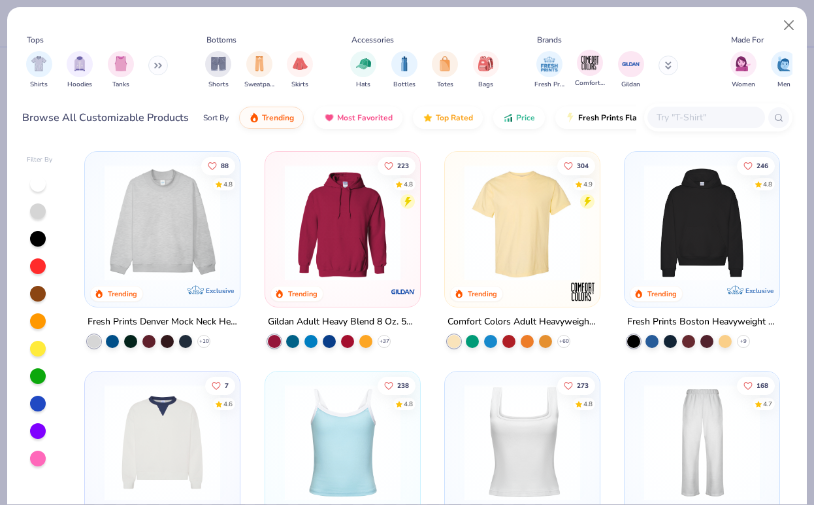
click at [589, 78] on span "Comfort Colors" at bounding box center [590, 83] width 30 height 10
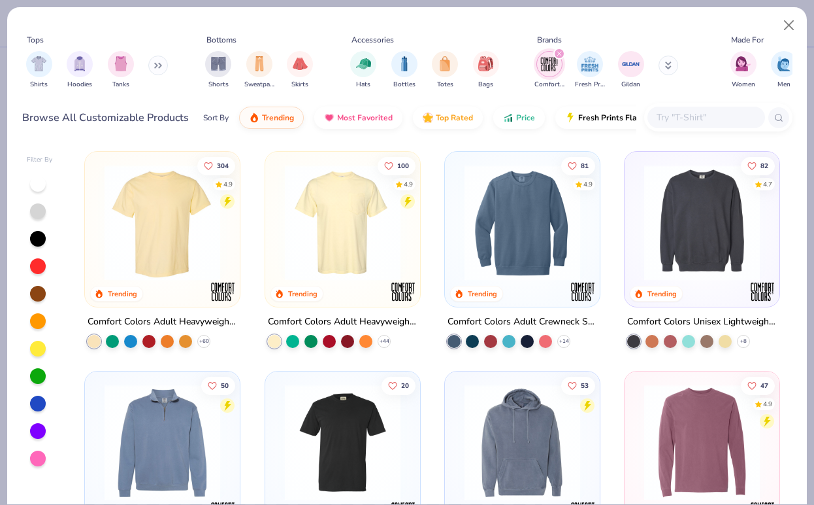
click at [569, 203] on img at bounding box center [522, 223] width 129 height 116
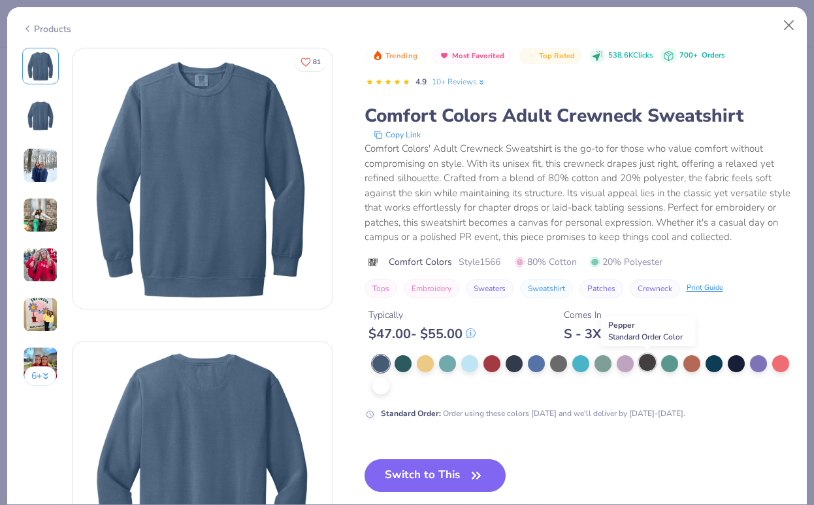
click at [647, 361] on div at bounding box center [647, 362] width 17 height 17
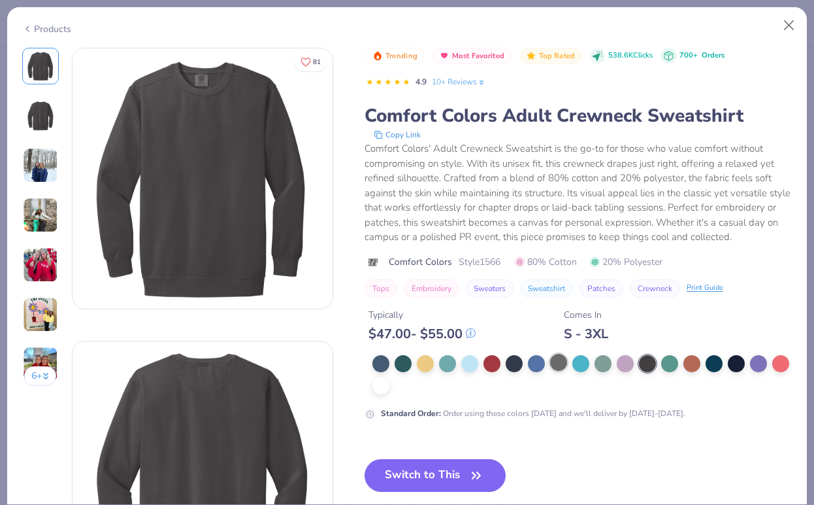
click at [553, 366] on div at bounding box center [558, 362] width 17 height 17
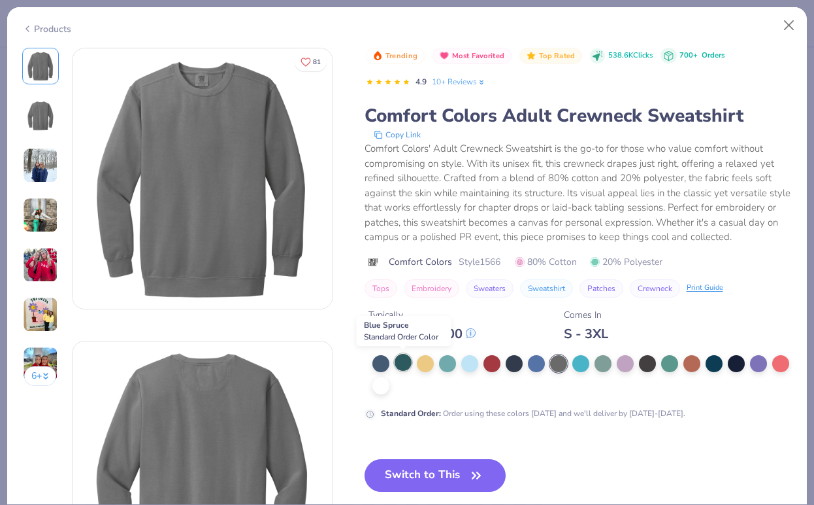
click at [401, 365] on div at bounding box center [403, 362] width 17 height 17
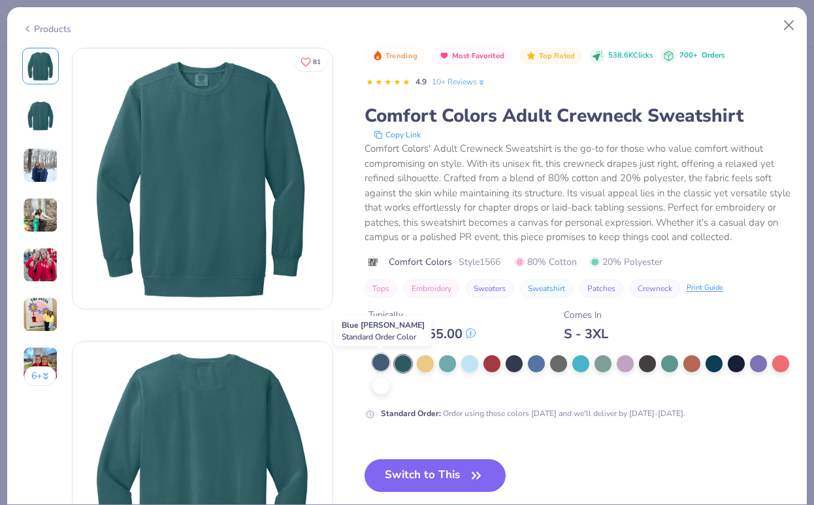
click at [385, 356] on div at bounding box center [381, 362] width 17 height 17
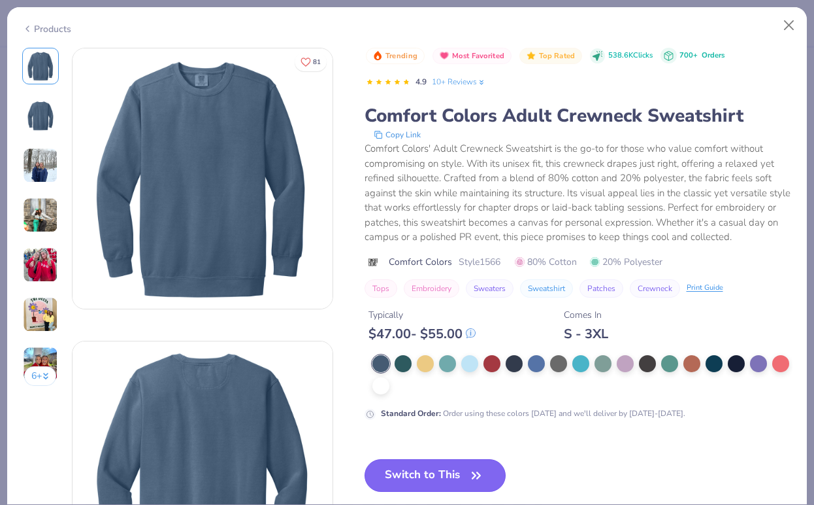
click at [461, 478] on button "Switch to This" at bounding box center [436, 475] width 142 height 33
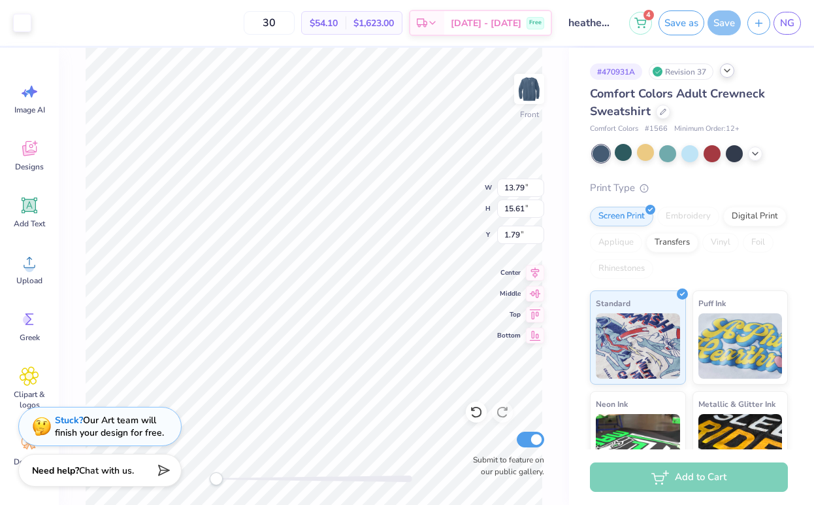
click at [548, 156] on div "Front W 13.79 13.79 " H 15.61 15.61 " Y 1.79 1.79 " Center Middle Top Bottom Su…" at bounding box center [314, 276] width 510 height 457
click at [529, 92] on img at bounding box center [529, 89] width 52 height 52
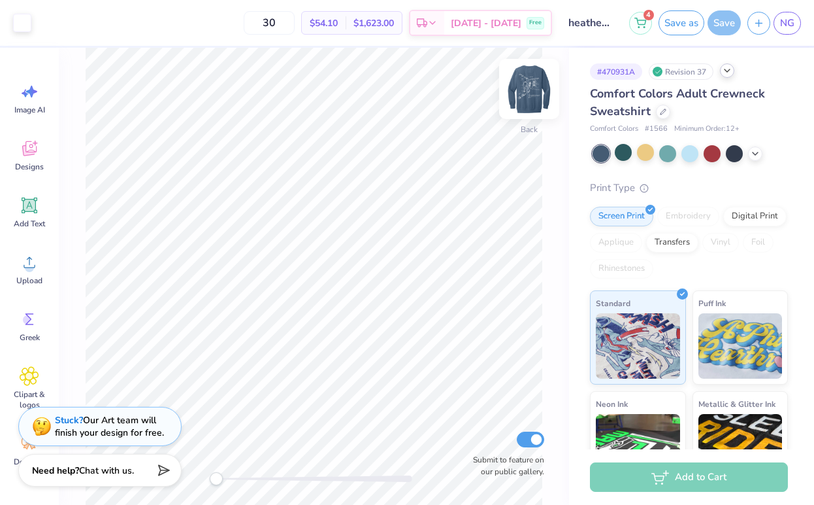
click at [529, 93] on img at bounding box center [529, 89] width 52 height 52
click at [765, 18] on button "button" at bounding box center [759, 21] width 23 height 23
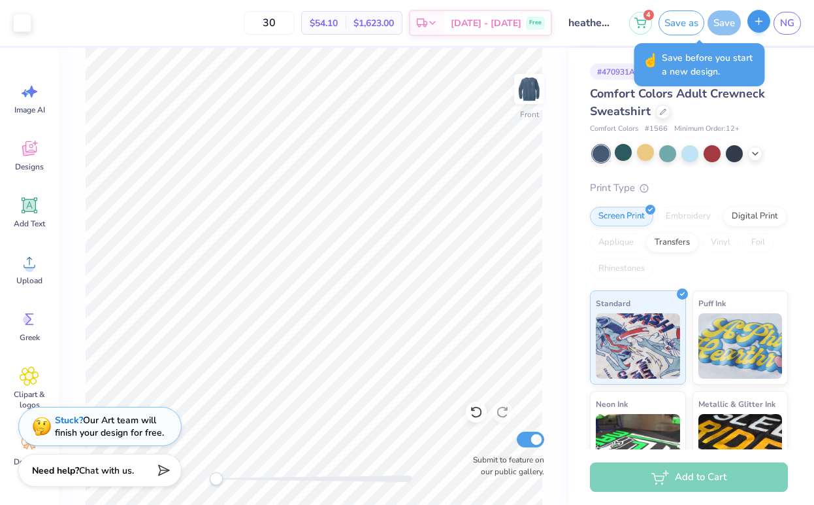
click at [748, 27] on div "NG" at bounding box center [775, 23] width 54 height 23
